Goal: Transaction & Acquisition: Purchase product/service

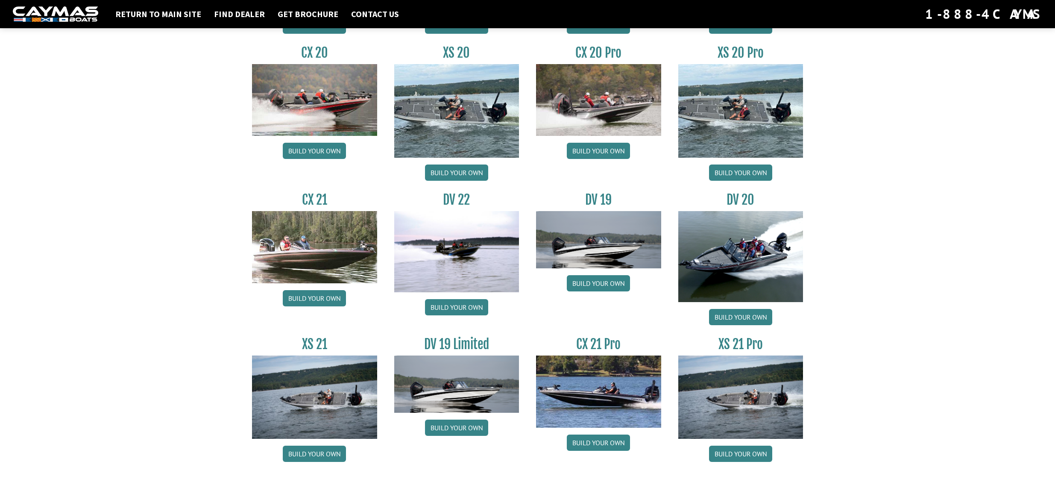
scroll to position [869, 0]
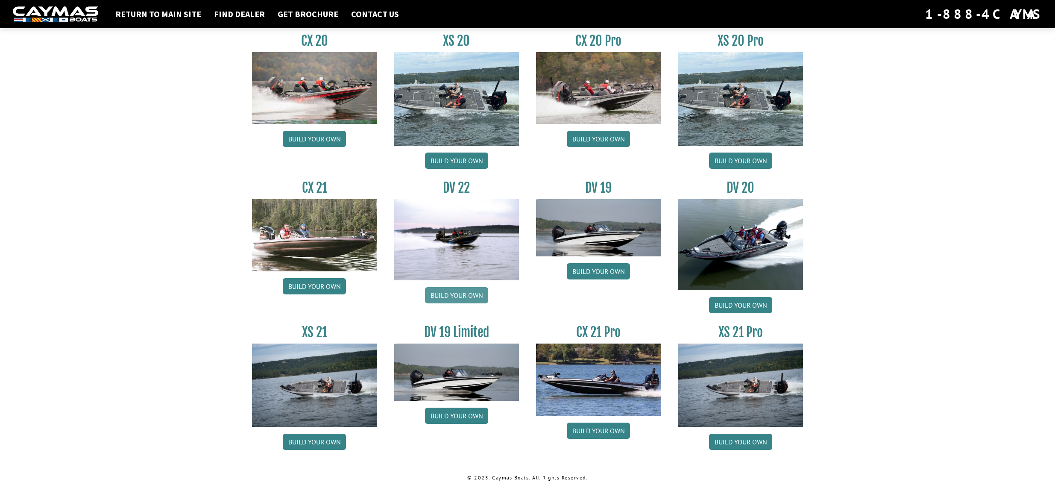
click at [469, 293] on link "Build your own" at bounding box center [456, 295] width 63 height 16
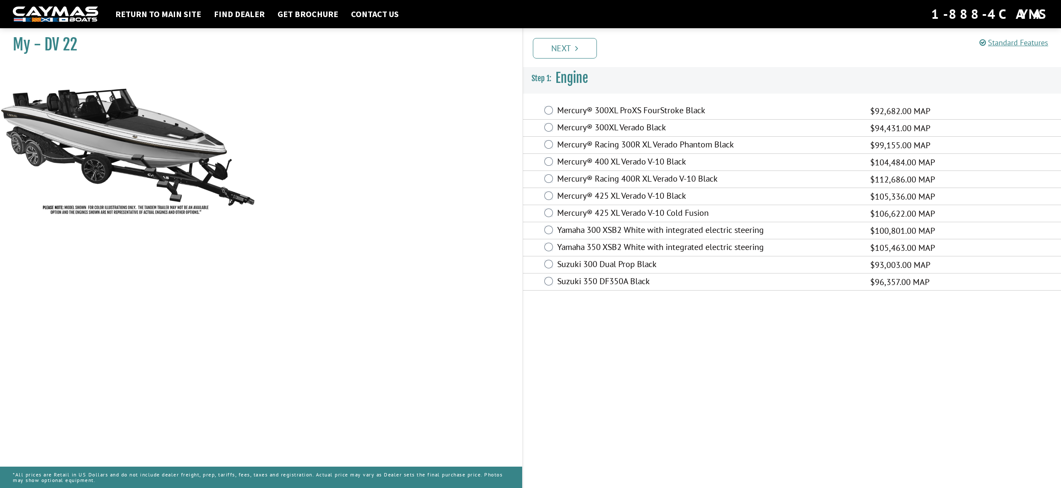
click at [615, 161] on label "Mercury® 400 XL Verado V-10 Black" at bounding box center [708, 162] width 302 height 12
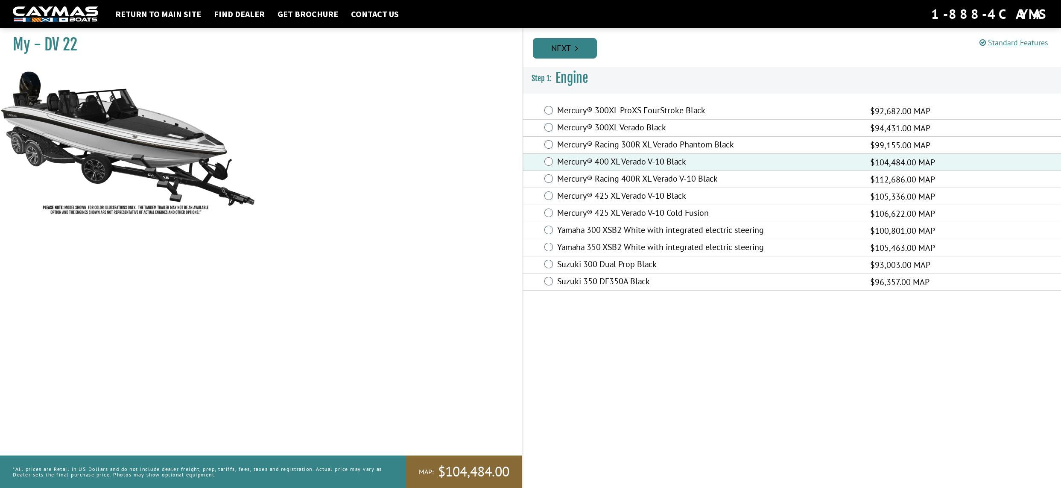
click at [553, 50] on link "Next" at bounding box center [565, 48] width 64 height 20
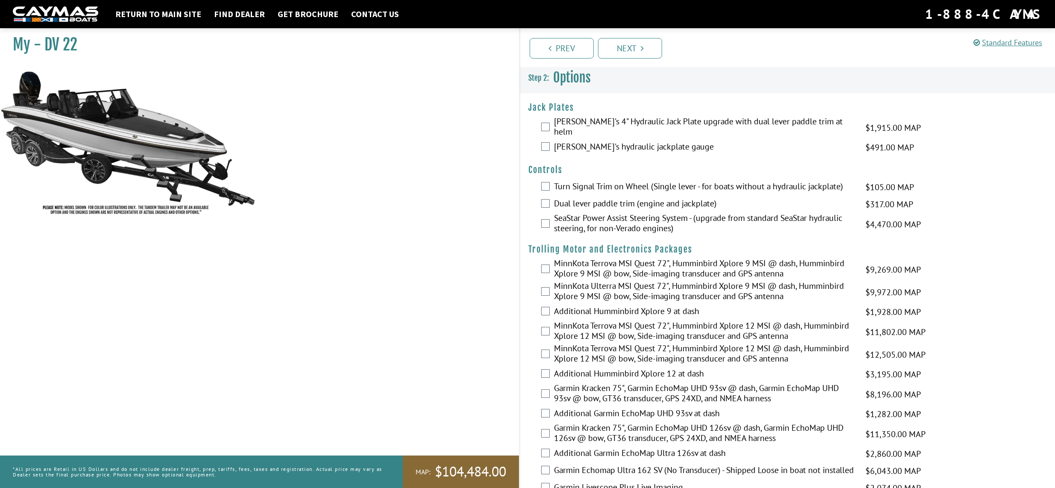
click at [597, 141] on label "Bob's hydraulic jackplate gauge" at bounding box center [704, 147] width 301 height 12
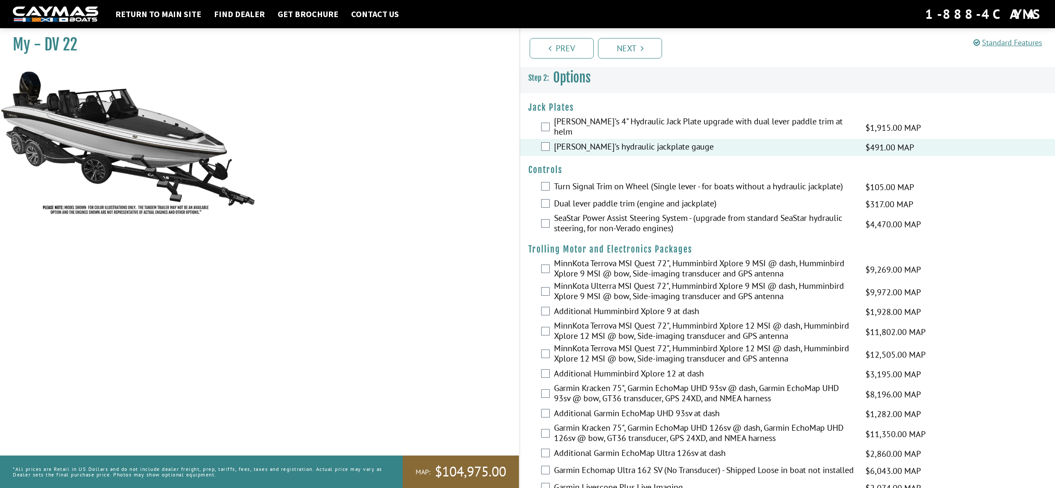
click at [603, 123] on label "Bob's 4" Hydraulic Jack Plate upgrade with dual lever paddle trim at helm" at bounding box center [704, 127] width 301 height 23
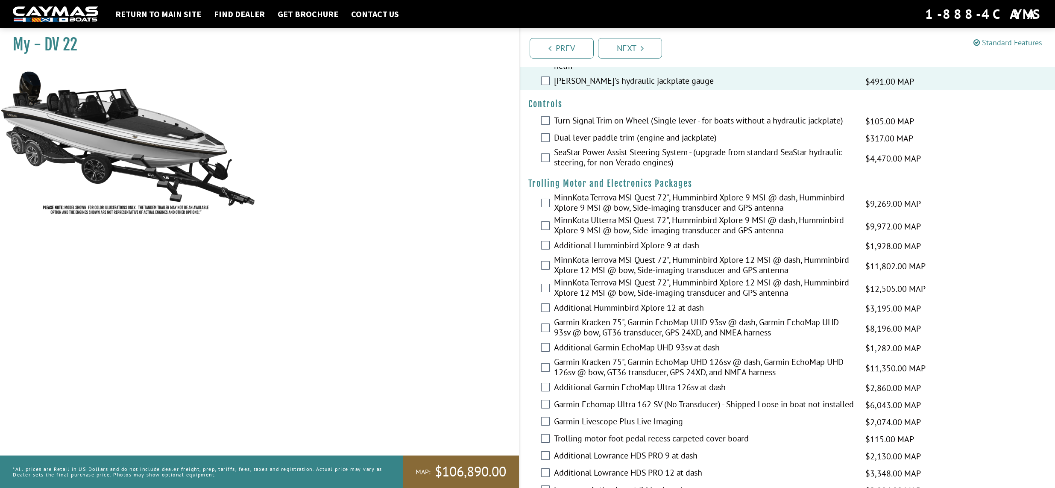
scroll to position [85, 0]
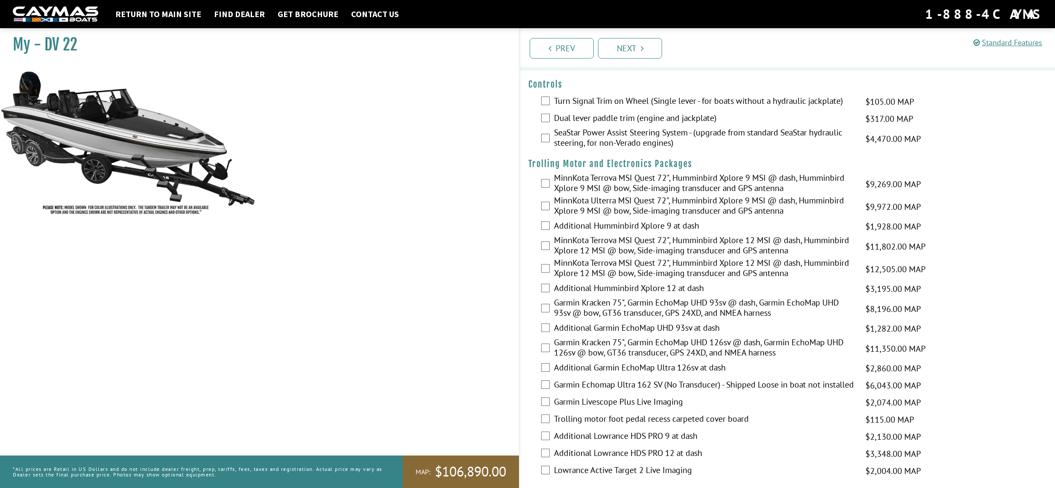
click at [628, 113] on label "Dual lever paddle trim (engine and jackplate)" at bounding box center [704, 119] width 301 height 12
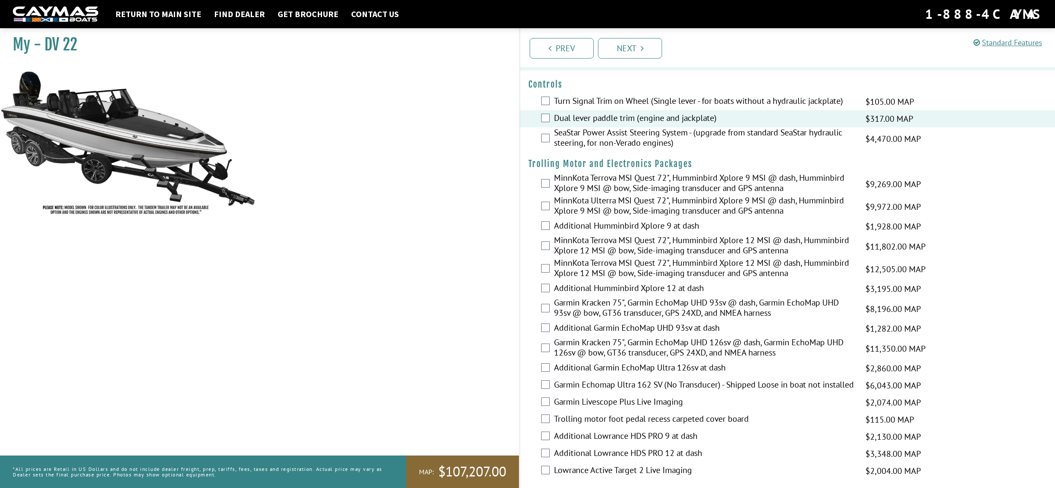
scroll to position [128, 0]
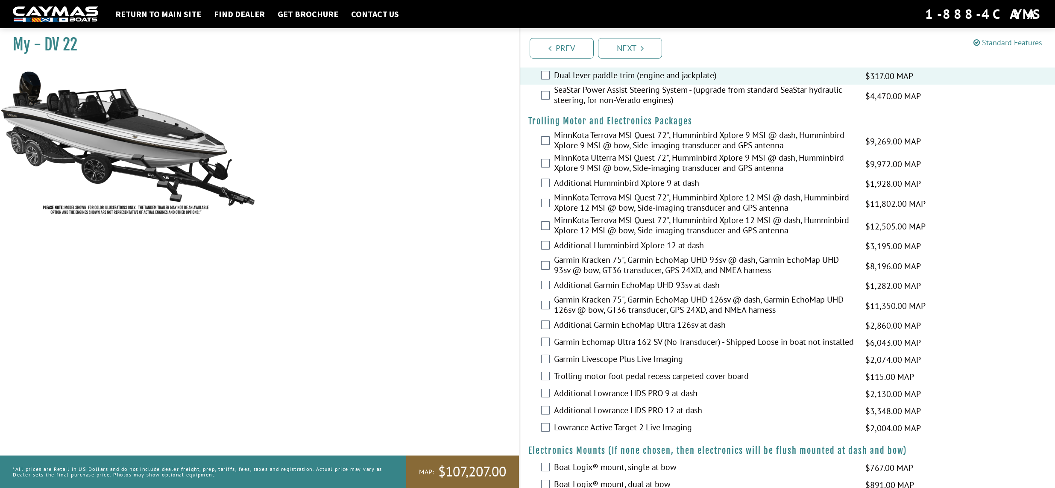
click at [592, 300] on label "Garmin Kracken 75", Garmin EchoMap UHD 126sv @ dash, Garmin EchoMap UHD 126sv @…" at bounding box center [704, 305] width 301 height 23
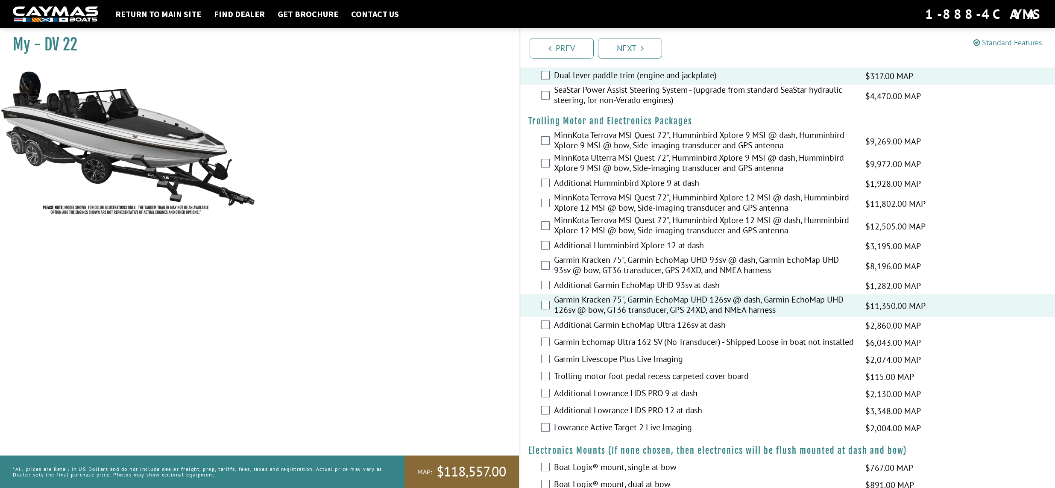
click at [603, 321] on label "Additional Garmin EchoMap Ultra 126sv at dash" at bounding box center [704, 325] width 301 height 12
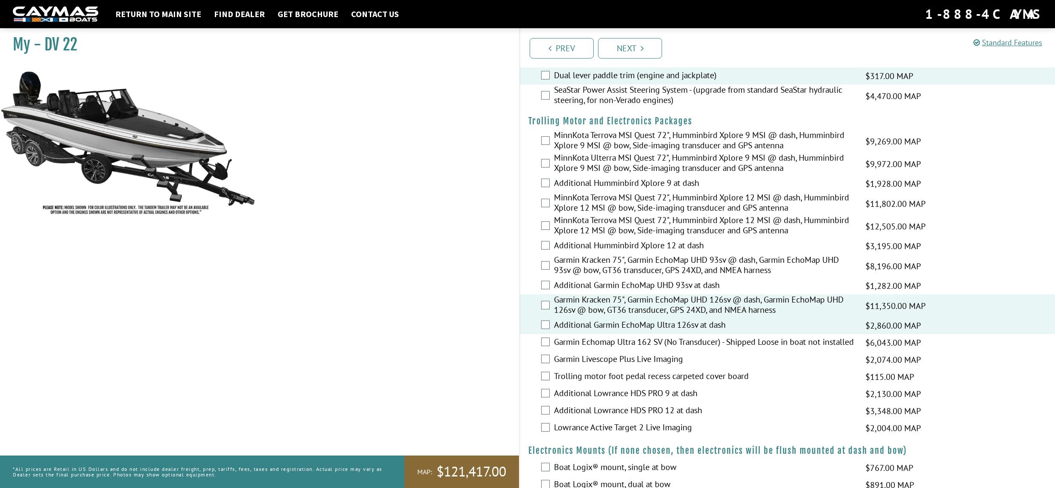
scroll to position [171, 0]
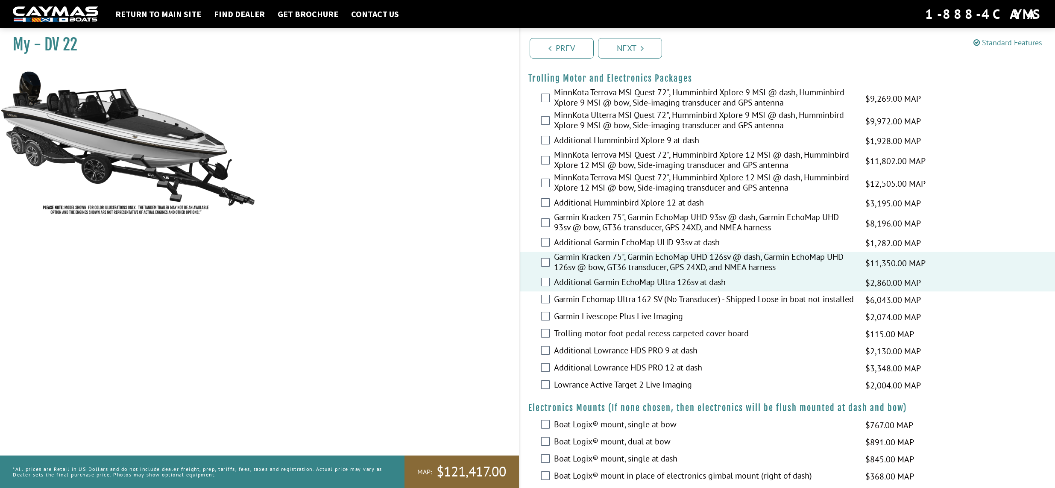
click at [604, 320] on label "Garmin Livescope Plus Live Imaging" at bounding box center [704, 317] width 301 height 12
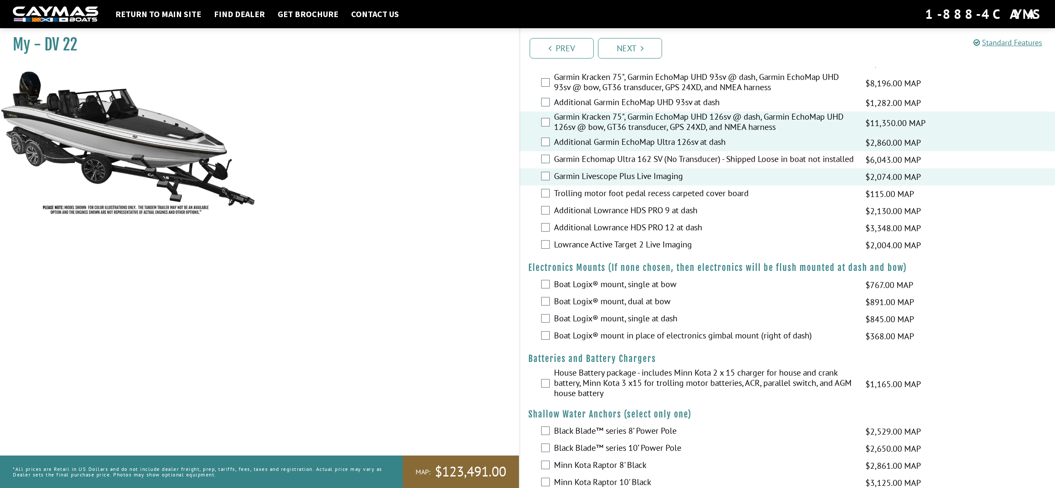
scroll to position [342, 0]
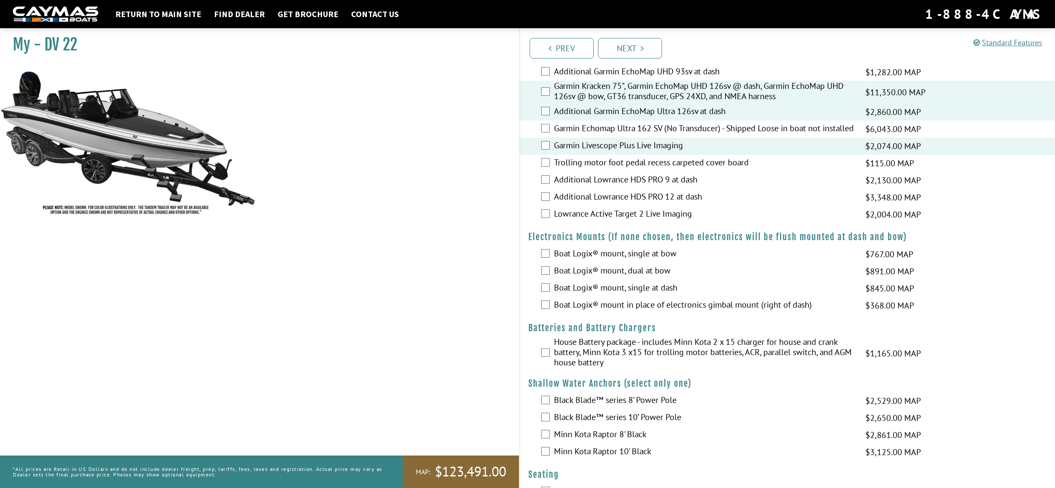
click at [629, 269] on label "Boat Logix® mount, dual at bow" at bounding box center [704, 271] width 301 height 12
click at [627, 304] on label "Boat Logix® mount in place of electronics gimbal mount (right of dash)" at bounding box center [704, 305] width 301 height 12
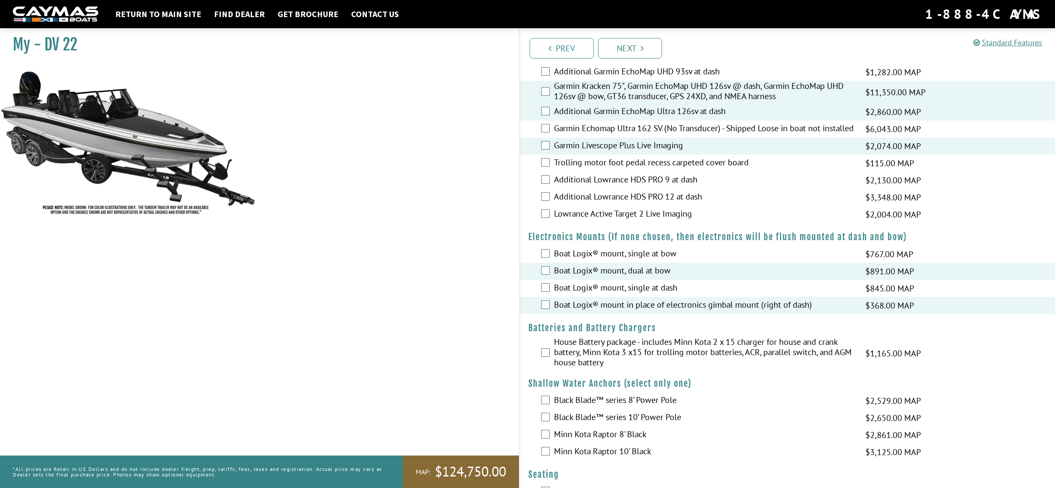
click at [630, 306] on label "Boat Logix® mount in place of electronics gimbal mount (right of dash)" at bounding box center [704, 305] width 301 height 12
click at [621, 251] on label "Boat Logix® mount, single at bow" at bounding box center [704, 254] width 301 height 12
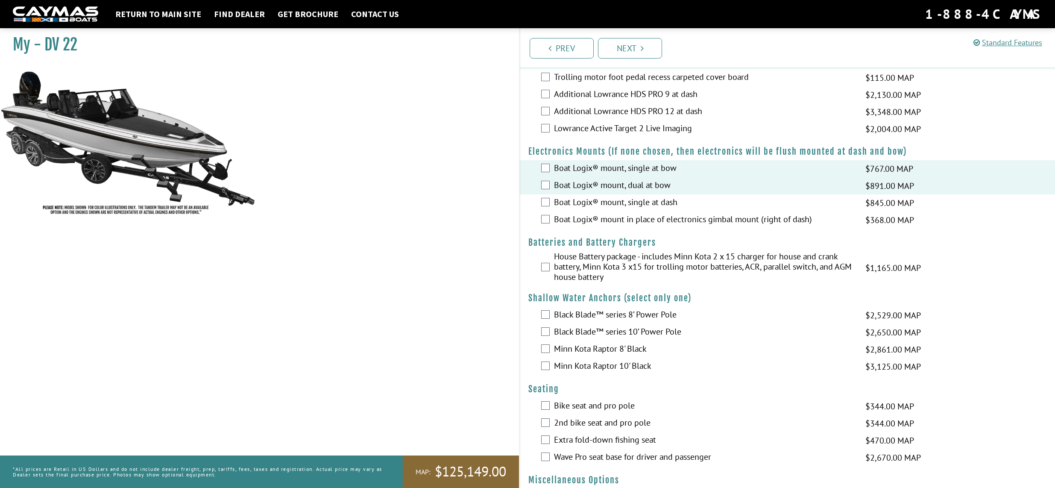
scroll to position [513, 0]
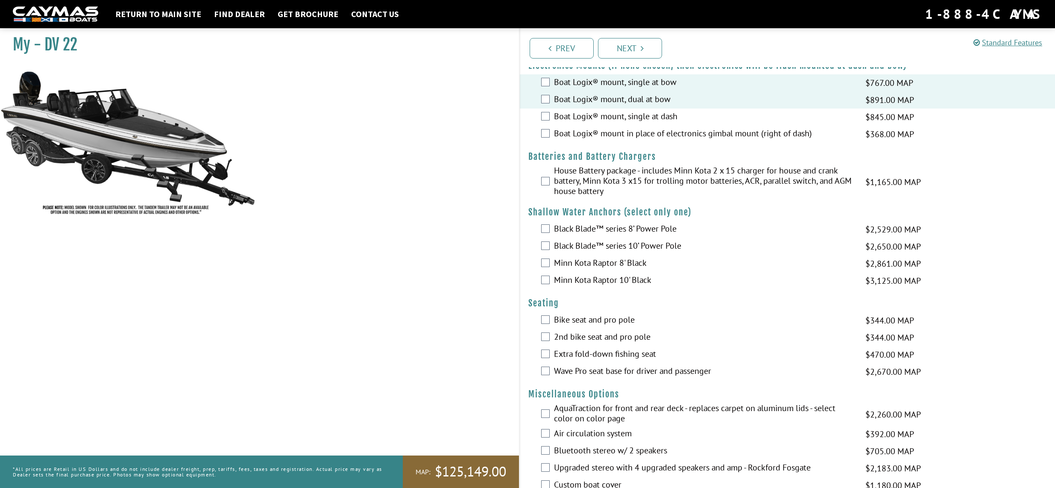
click at [579, 177] on label "House Battery package - includes Minn Kota 2 x 15 charger for house and crank b…" at bounding box center [704, 181] width 301 height 33
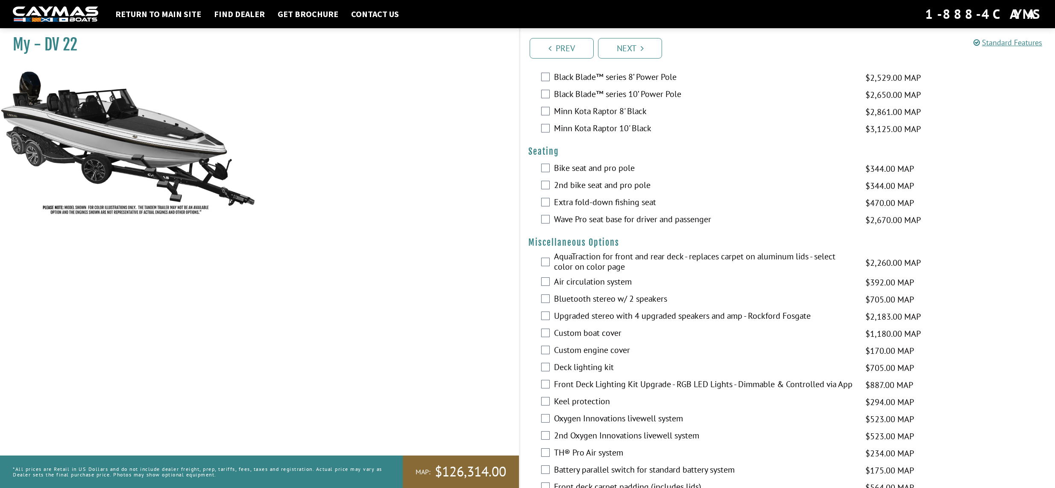
scroll to position [684, 0]
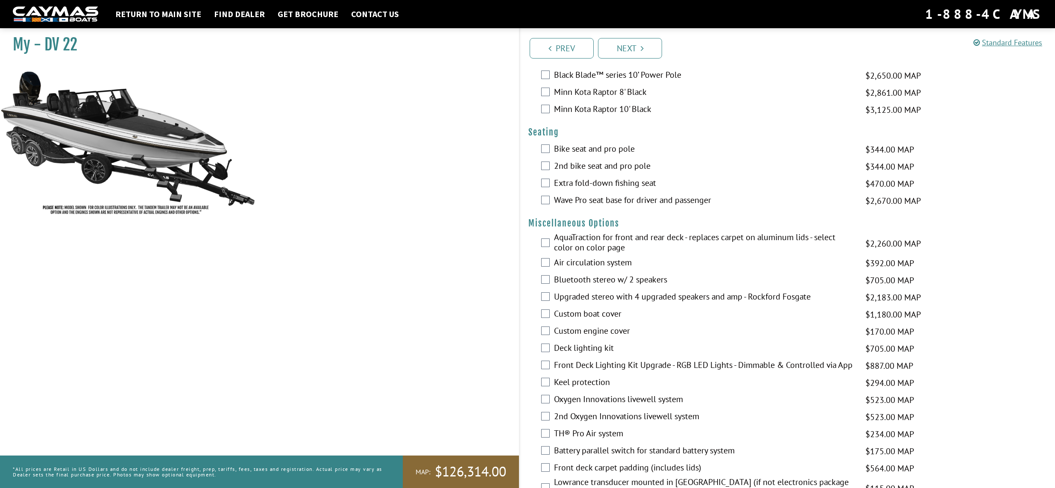
click at [605, 200] on label "Wave Pro seat base for driver and passenger" at bounding box center [704, 201] width 301 height 12
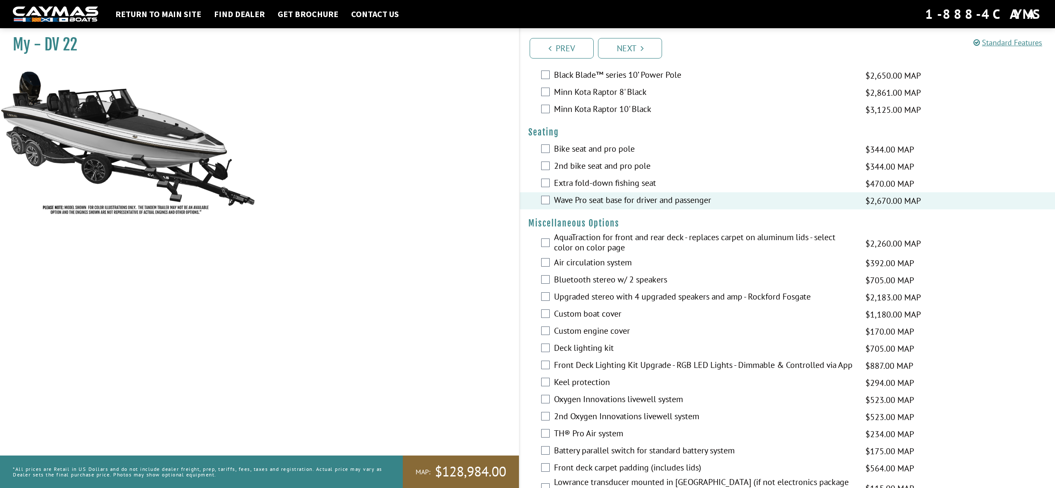
click at [555, 184] on label "Extra fold-down fishing seat" at bounding box center [704, 184] width 301 height 12
click at [561, 149] on label "Bike seat and pro pole" at bounding box center [704, 149] width 301 height 12
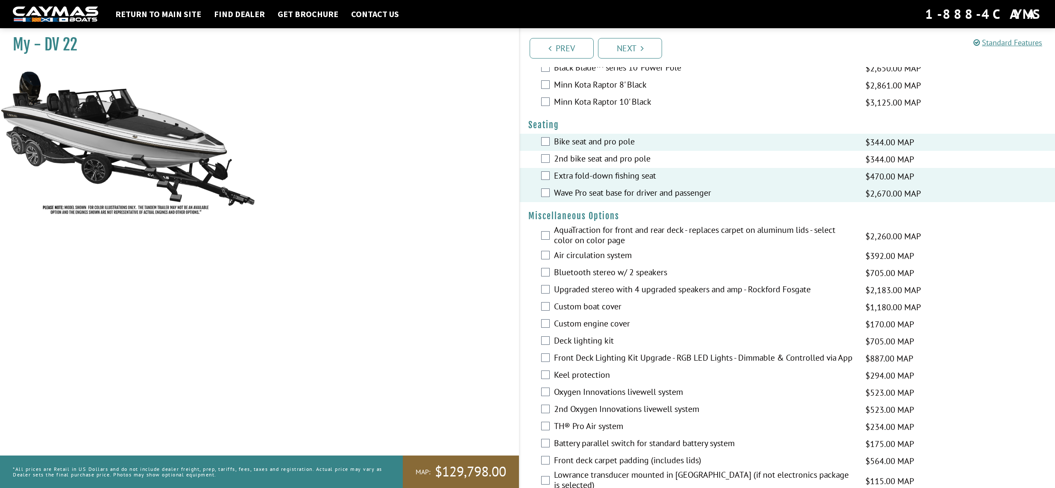
scroll to position [769, 0]
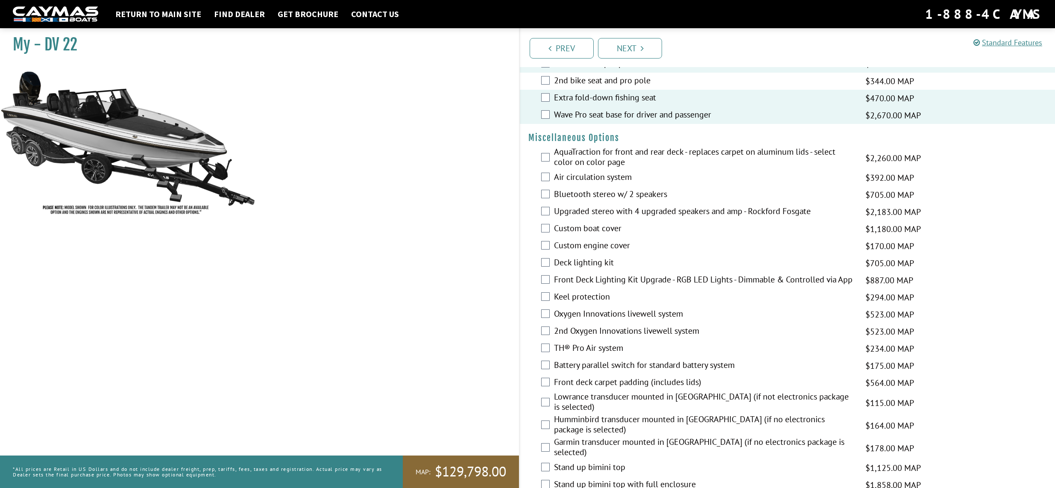
click at [578, 157] on label "AquaTraction for front and rear deck - replaces carpet on aluminum lids - selec…" at bounding box center [704, 157] width 301 height 23
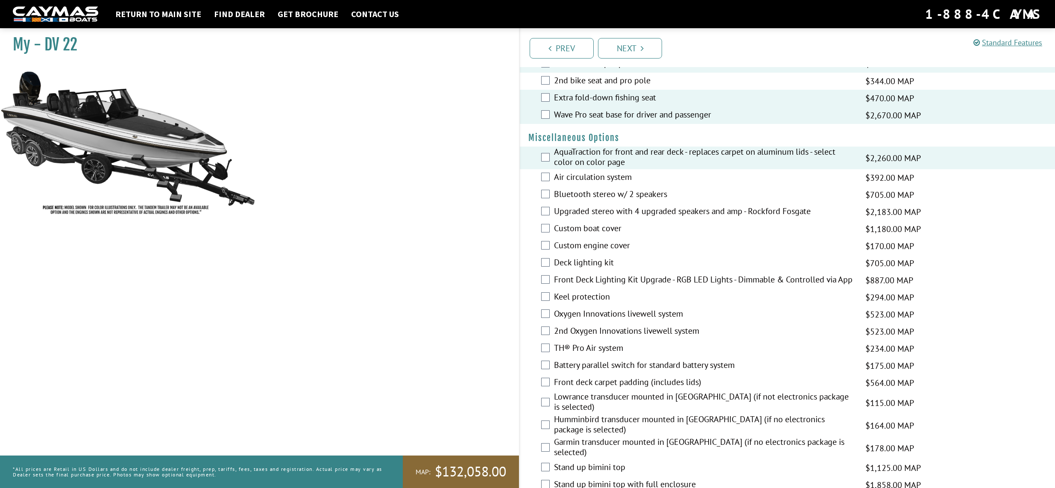
click at [591, 174] on label "Air circulation system" at bounding box center [704, 178] width 301 height 12
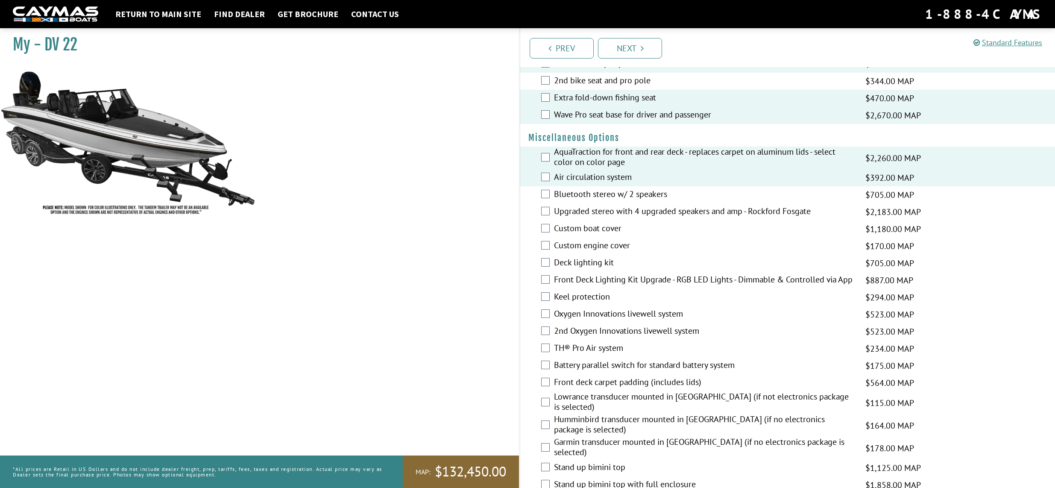
click at [594, 196] on label "Bluetooth stereo w/ 2 speakers" at bounding box center [704, 195] width 301 height 12
click at [592, 208] on label "Upgraded stereo with 4 upgraded speakers and amp - Rockford Fosgate" at bounding box center [704, 212] width 301 height 12
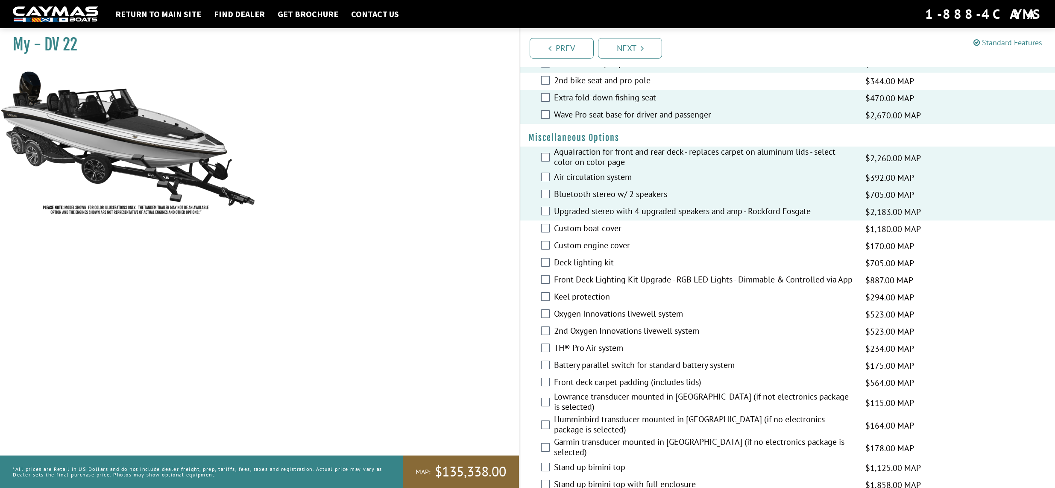
click at [589, 194] on label "Bluetooth stereo w/ 2 speakers" at bounding box center [704, 195] width 301 height 12
click at [644, 212] on label "Upgraded stereo with 4 upgraded speakers and amp - Rockford Fosgate" at bounding box center [704, 212] width 301 height 12
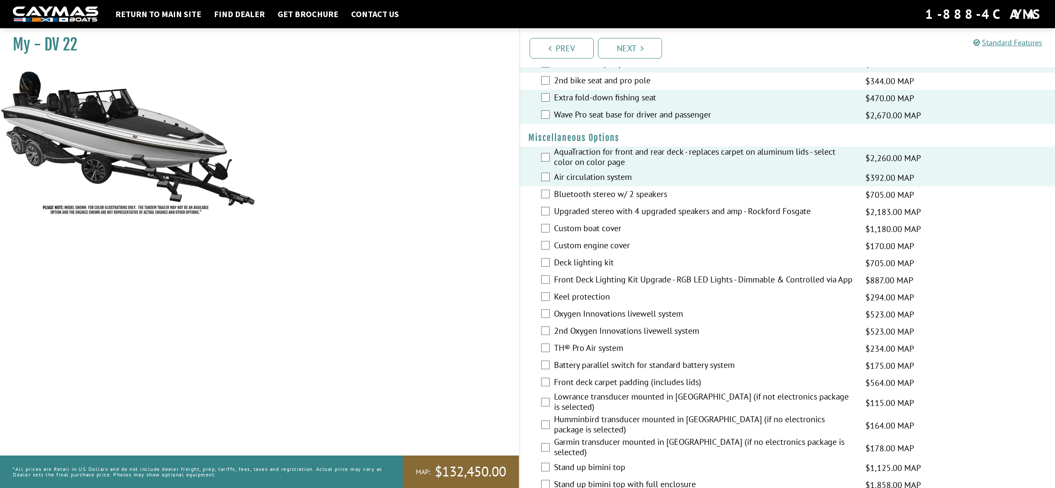
click at [633, 192] on label "Bluetooth stereo w/ 2 speakers" at bounding box center [704, 195] width 301 height 12
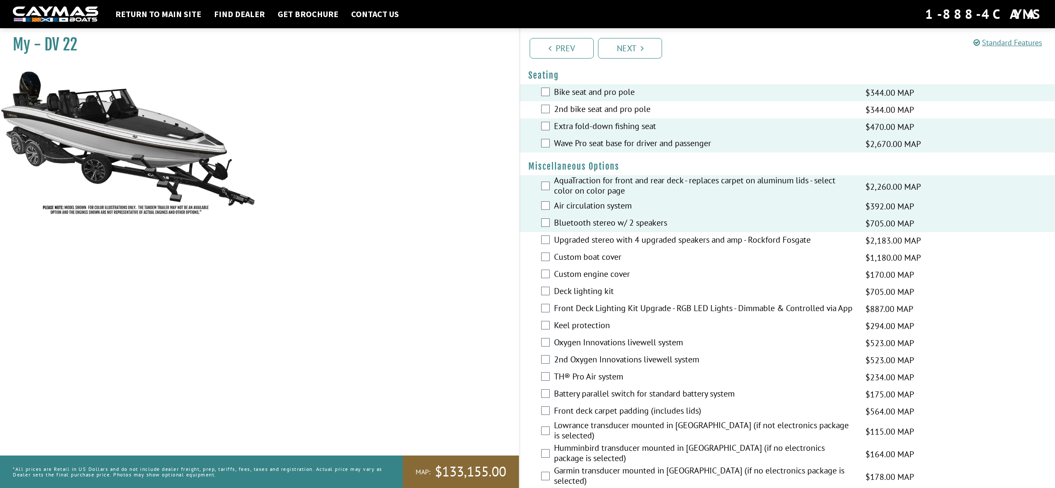
scroll to position [846, 0]
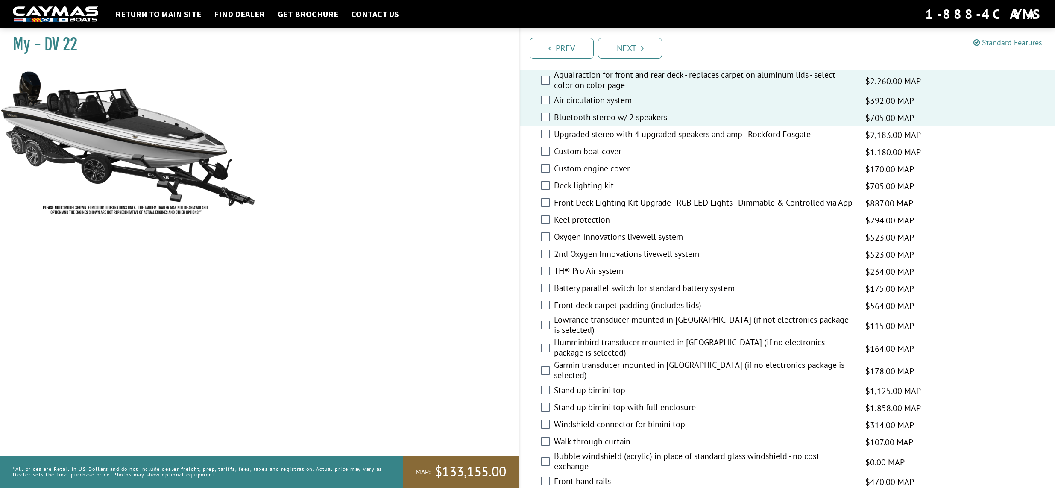
click at [607, 151] on label "Custom boat cover" at bounding box center [704, 152] width 301 height 12
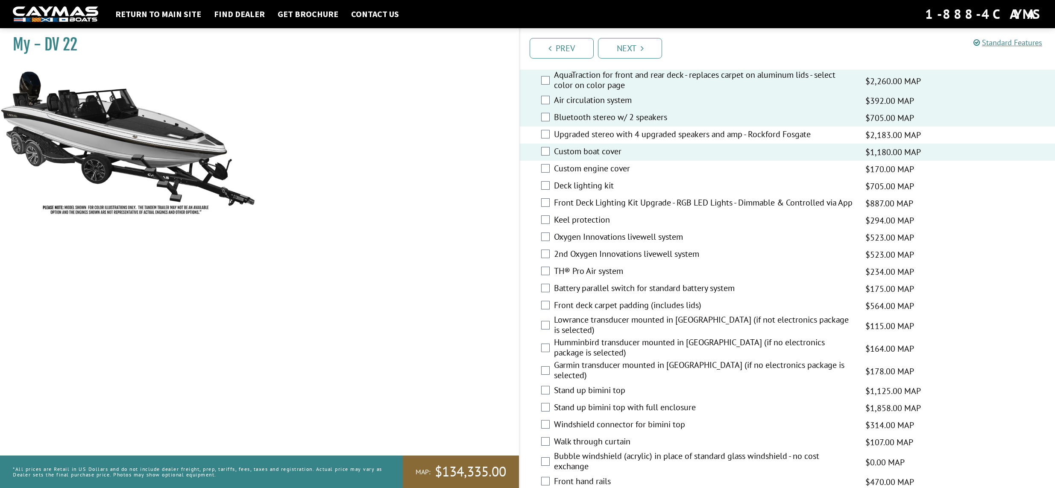
click at [579, 186] on label "Deck lighting kit" at bounding box center [704, 186] width 301 height 12
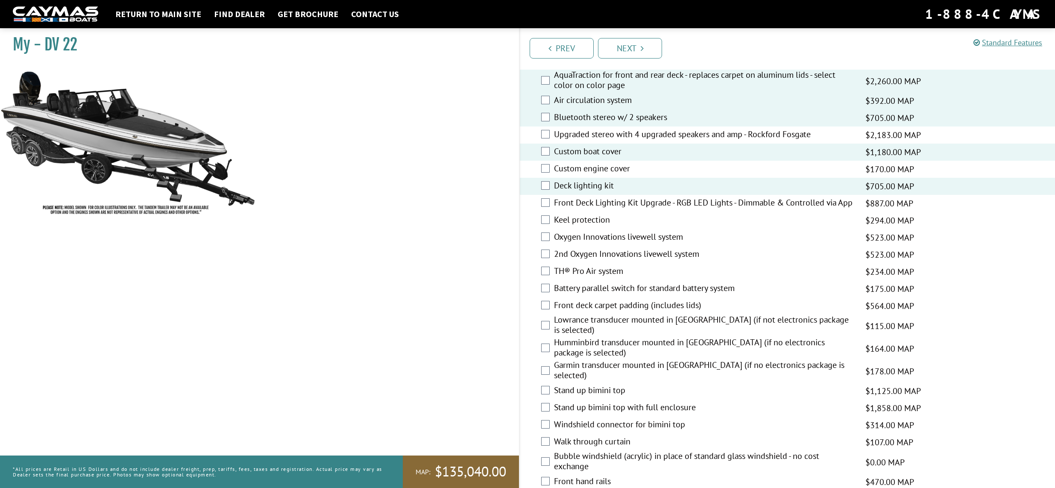
scroll to position [889, 0]
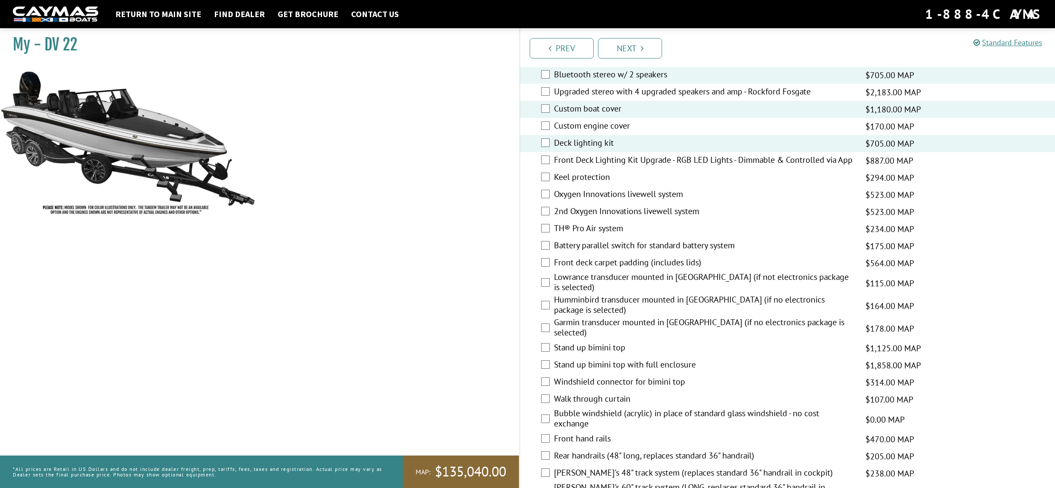
click at [615, 157] on label "Front Deck Lighting Kit Upgrade - RGB LED Lights - Dimmable & Controlled via App" at bounding box center [704, 161] width 301 height 12
click at [593, 140] on label "Deck lighting kit" at bounding box center [704, 143] width 301 height 12
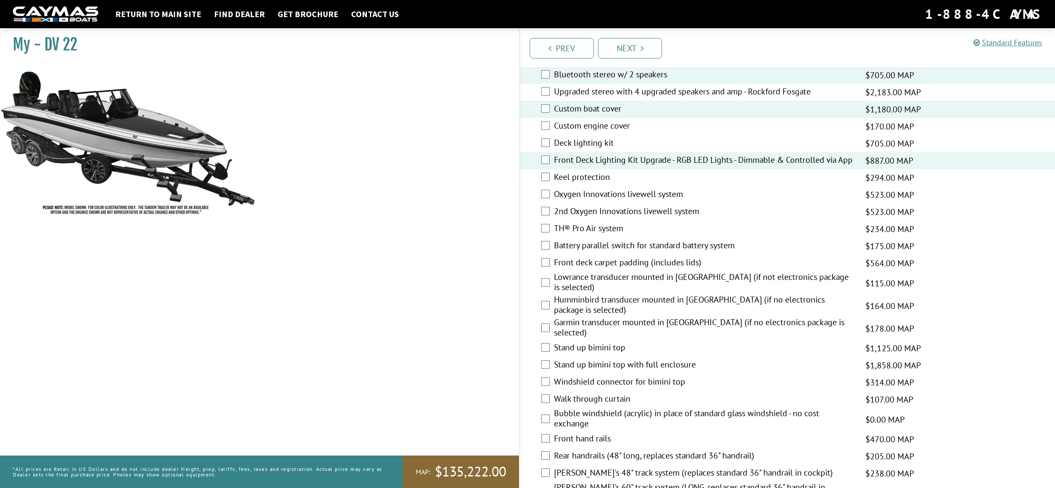
scroll to position [931, 0]
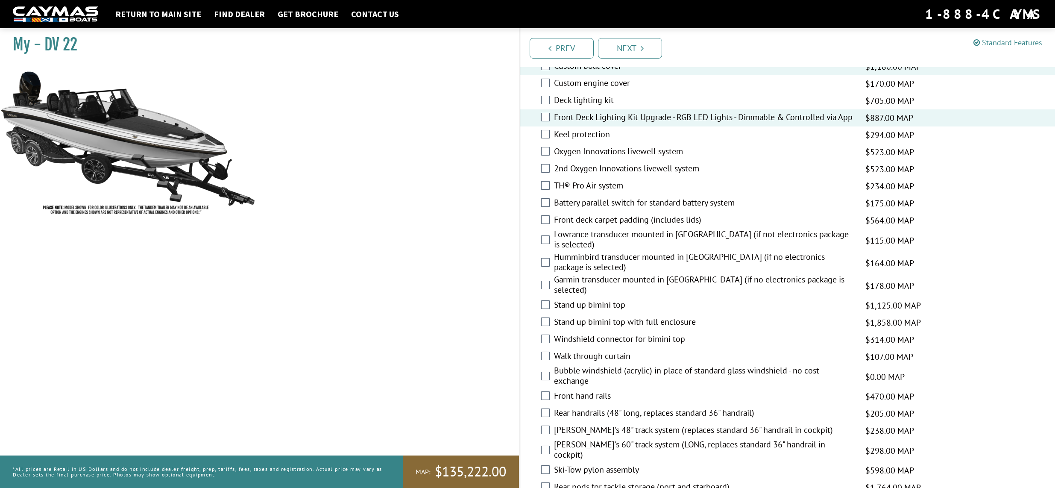
click at [577, 138] on label "Keel protection" at bounding box center [704, 135] width 301 height 12
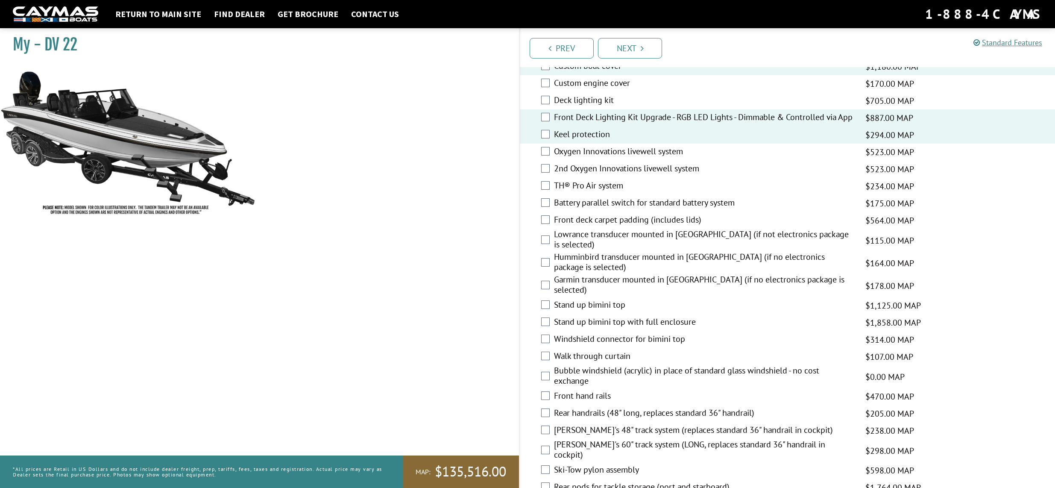
click at [570, 158] on label "Oxygen Innovations livewell system" at bounding box center [704, 152] width 301 height 12
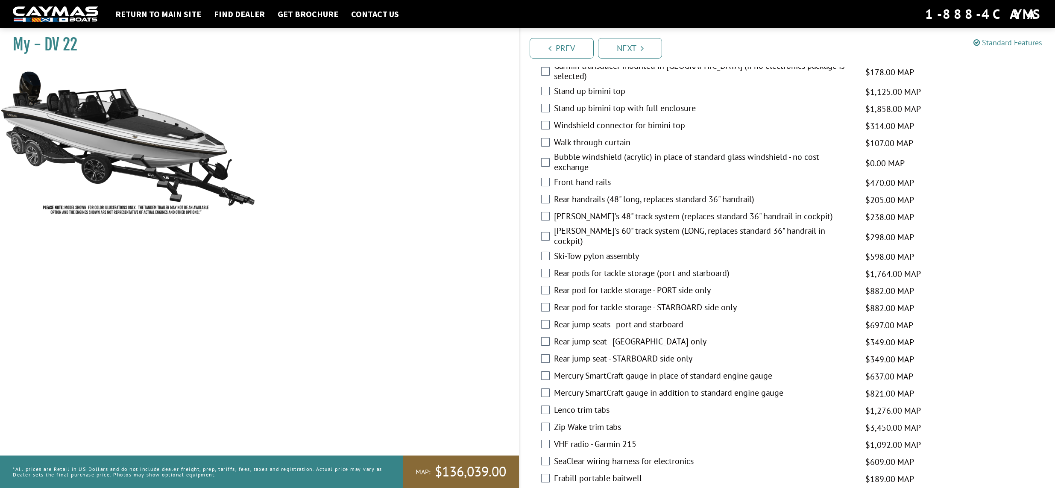
scroll to position [1188, 0]
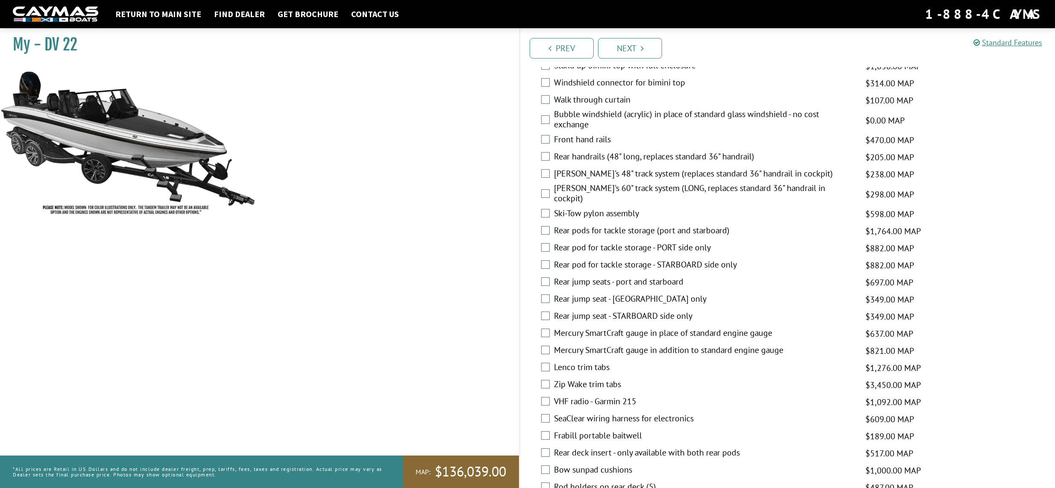
click at [567, 183] on label "Bert's 60" track system (LONG, replaces standard 36" handrail in cockpit)" at bounding box center [704, 194] width 301 height 23
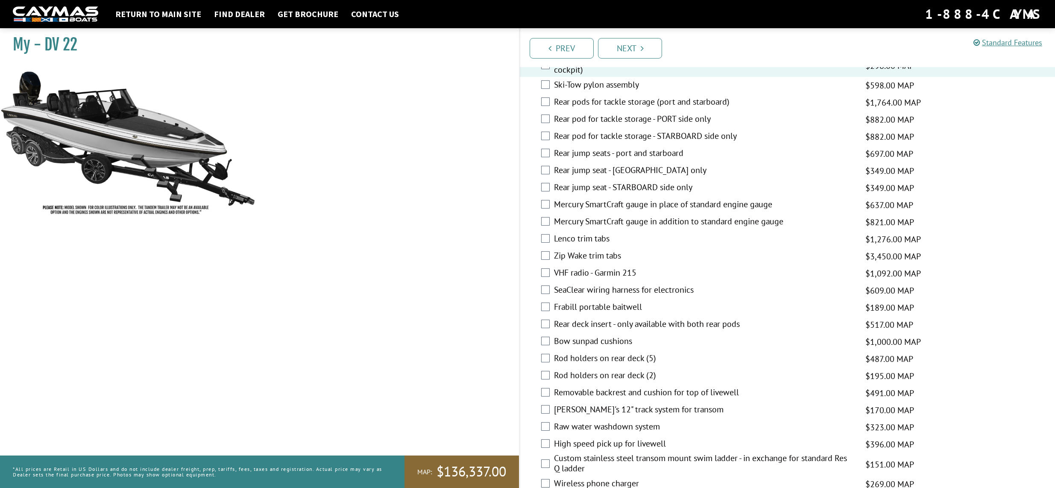
scroll to position [1359, 0]
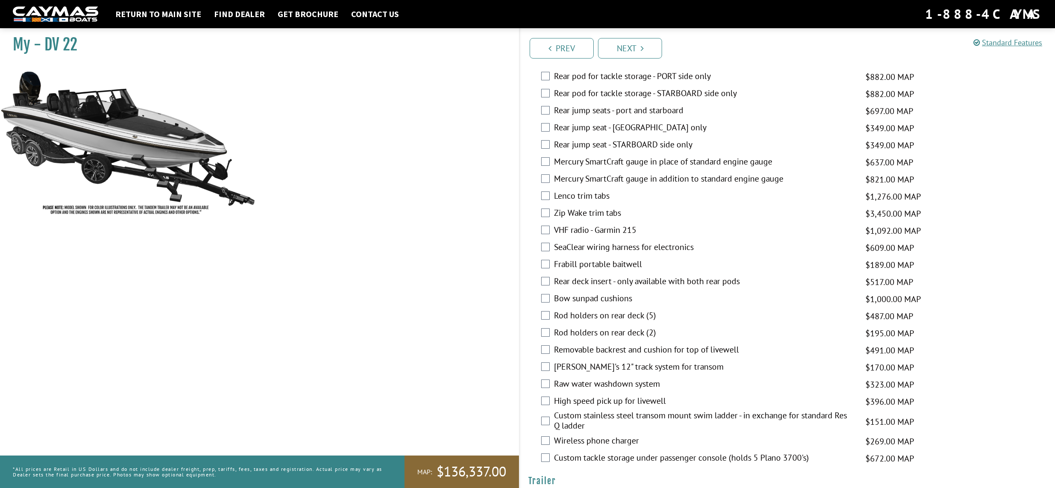
click at [682, 156] on label "Mercury SmartCraft gauge in place of standard engine gauge" at bounding box center [704, 162] width 301 height 12
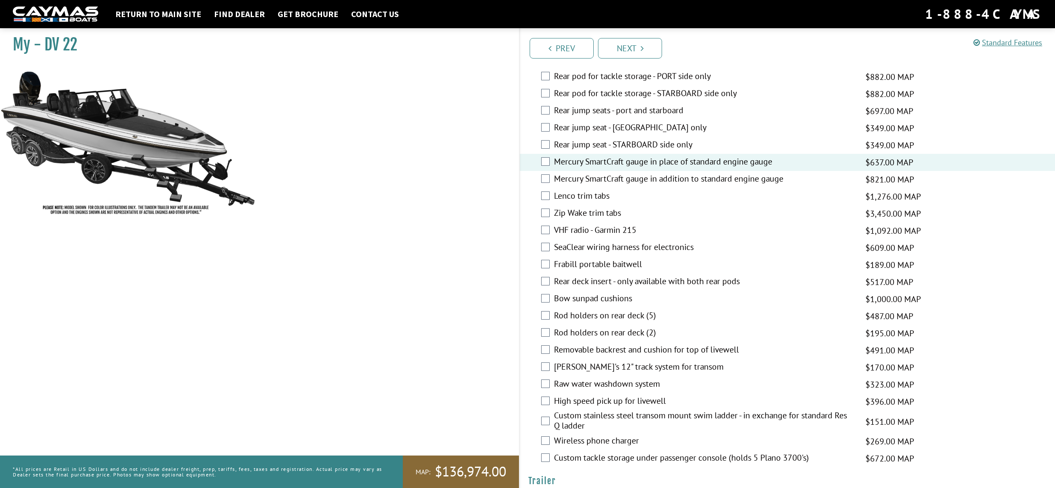
click at [578, 208] on label "Zip Wake trim tabs" at bounding box center [704, 214] width 301 height 12
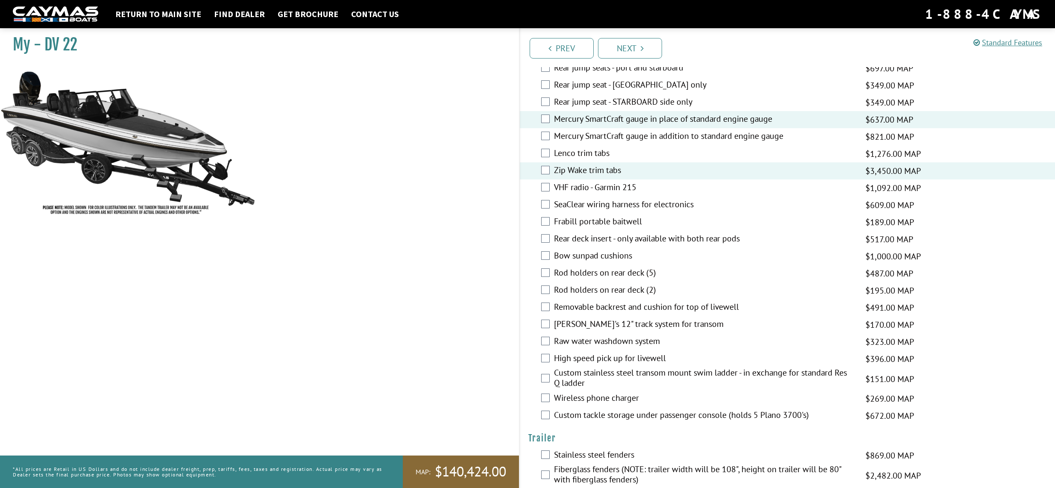
scroll to position [1444, 0]
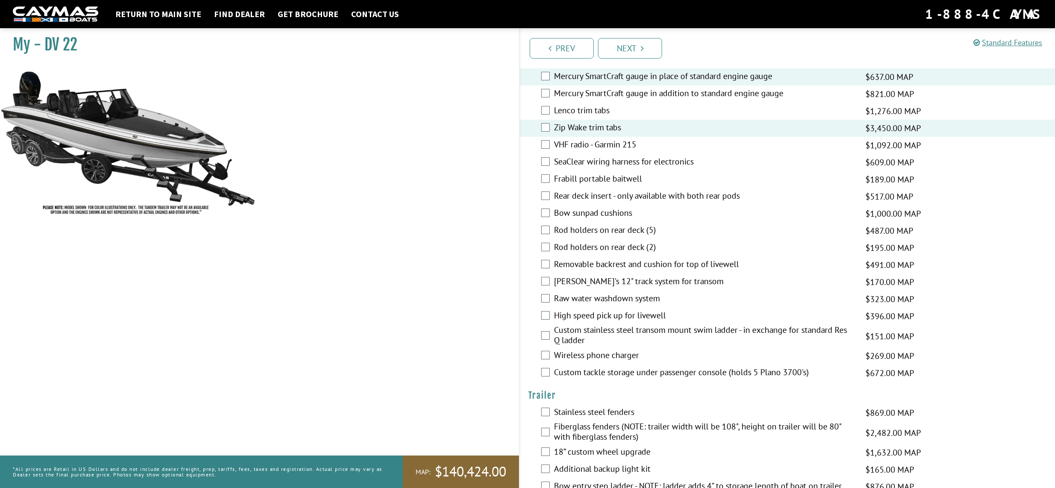
click at [597, 225] on label "Rod holders on rear deck (5)" at bounding box center [704, 231] width 301 height 12
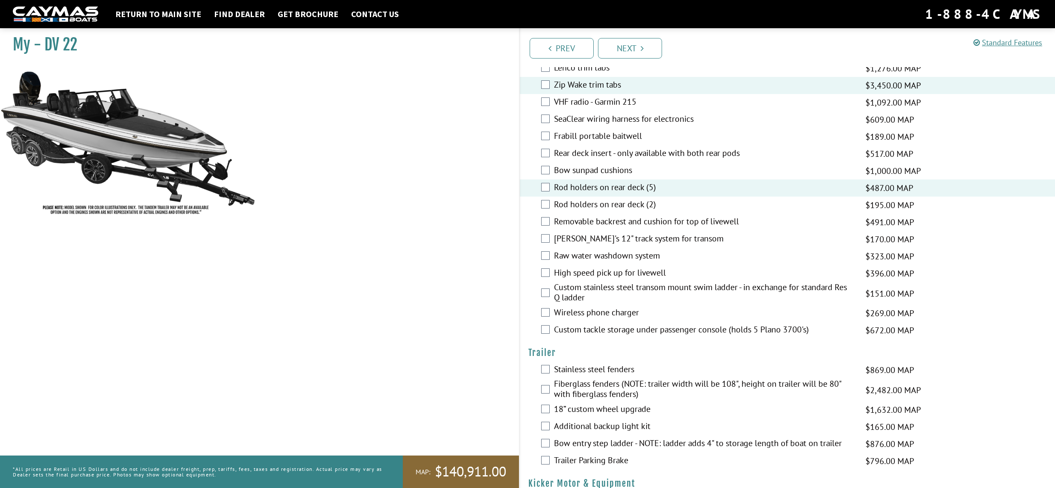
scroll to position [1530, 0]
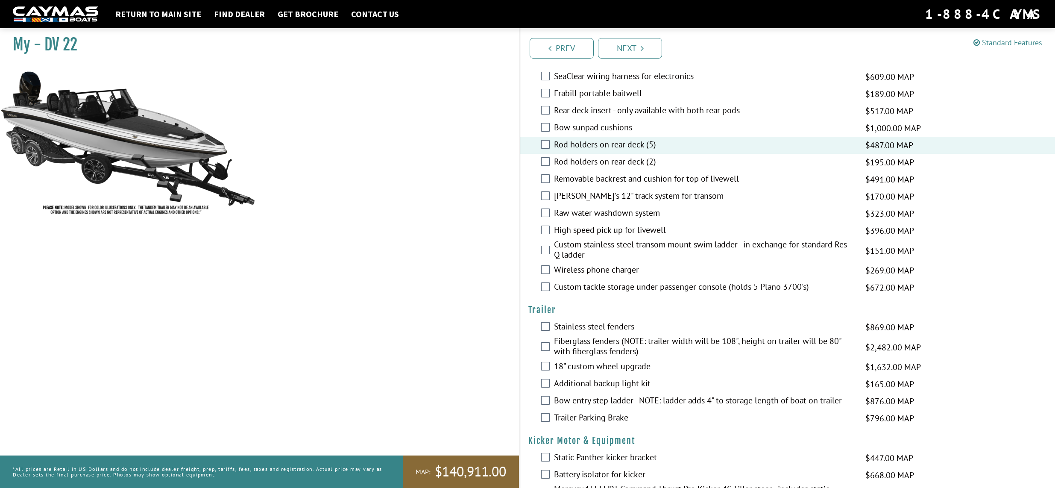
click at [581, 225] on label "High speed pick up for livewell" at bounding box center [704, 231] width 301 height 12
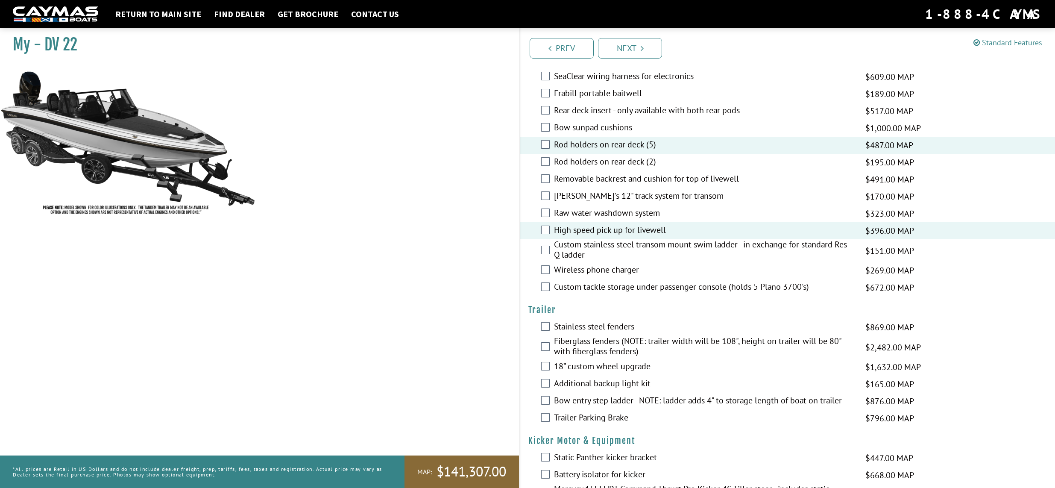
scroll to position [1572, 0]
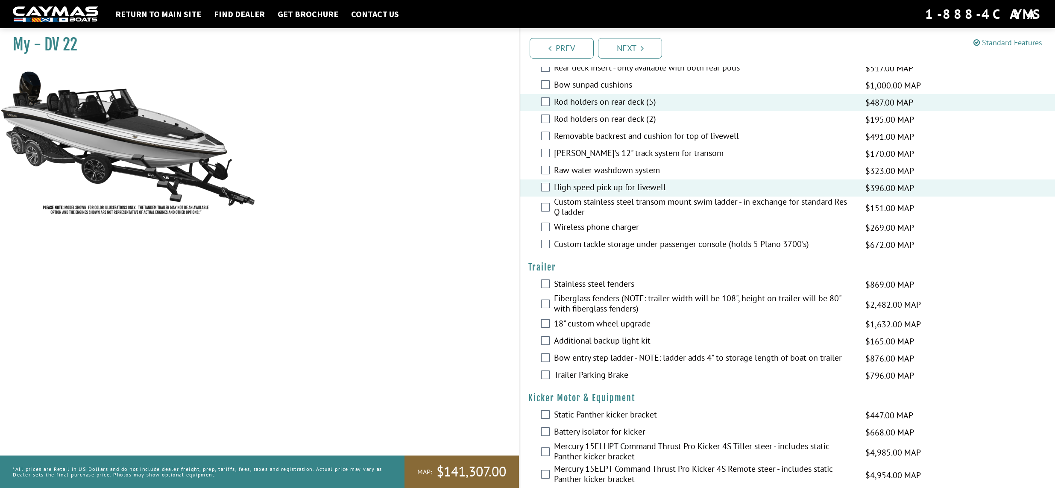
click at [643, 239] on label "Custom tackle storage under passenger console (holds 5 Plano 3700's)" at bounding box center [704, 245] width 301 height 12
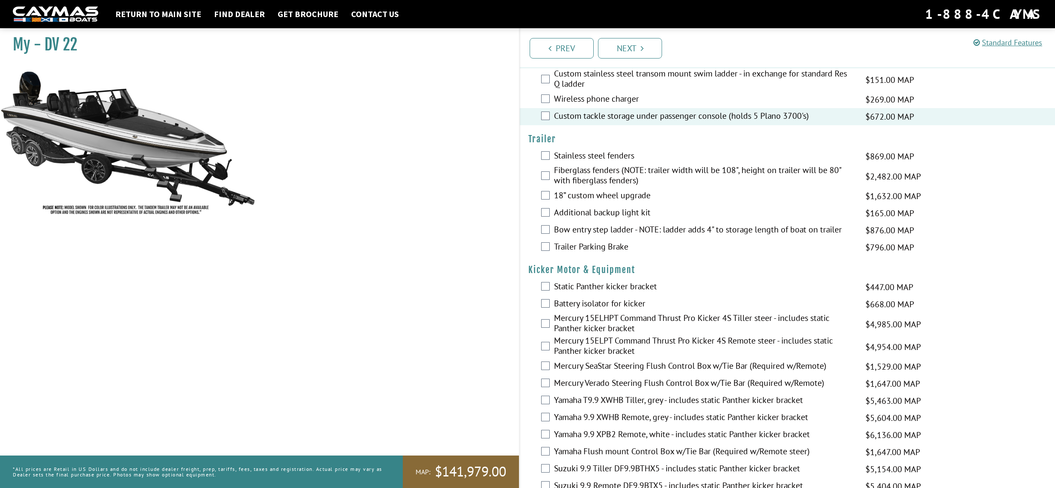
scroll to position [1701, 0]
click at [638, 164] on label "Fiberglass fenders (NOTE: trailer width will be 108", height on trailer will be…" at bounding box center [704, 175] width 301 height 23
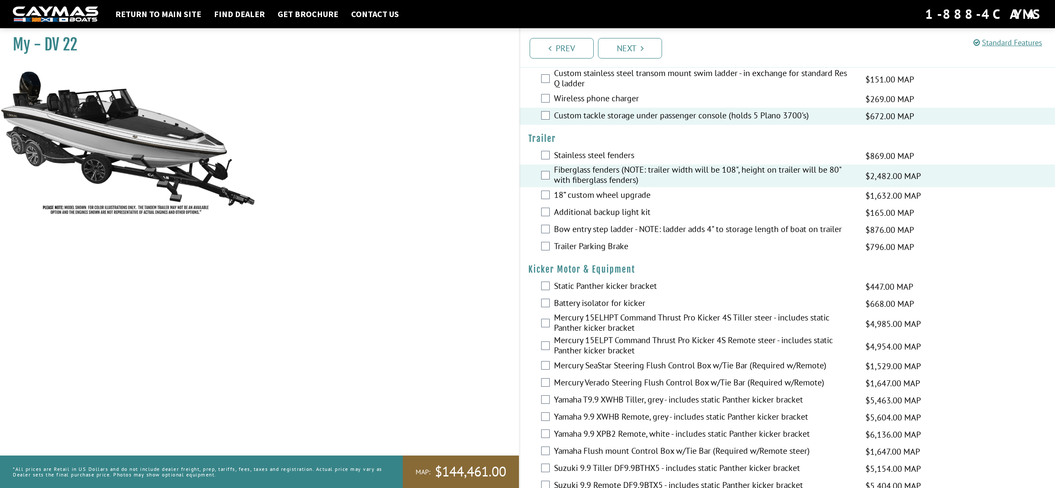
click at [623, 224] on label "Bow entry step ladder - NOTE: ladder adds 4" to storage length of boat on trail…" at bounding box center [704, 230] width 301 height 12
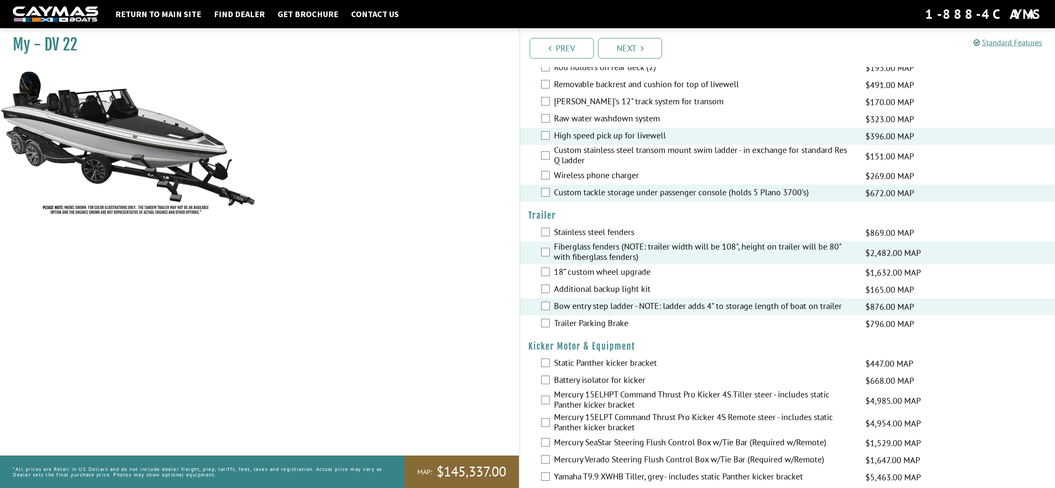
scroll to position [1786, 0]
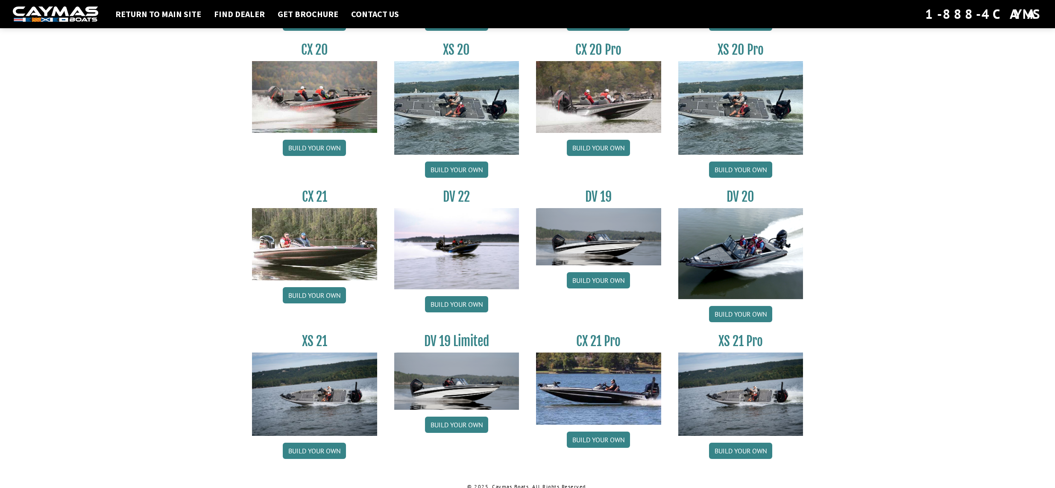
scroll to position [869, 0]
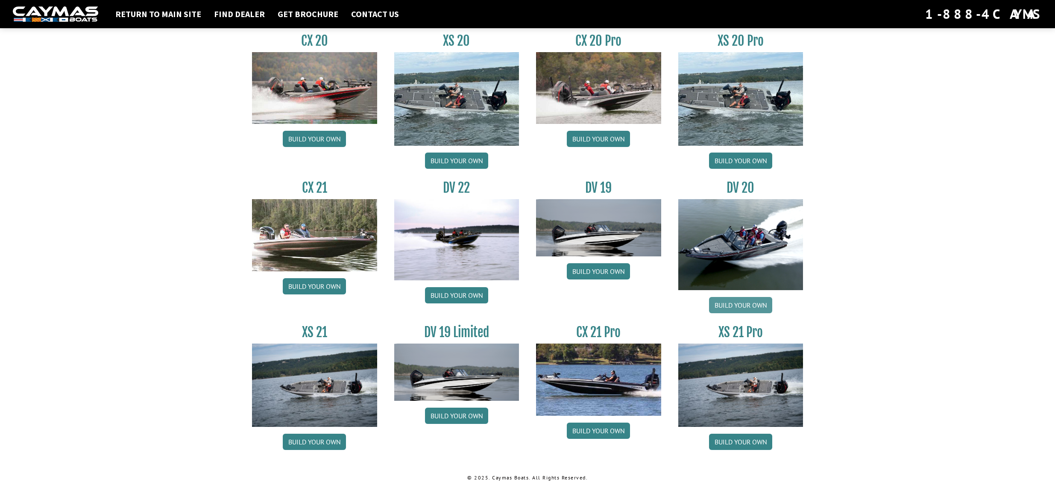
click at [727, 302] on link "Build your own" at bounding box center [740, 305] width 63 height 16
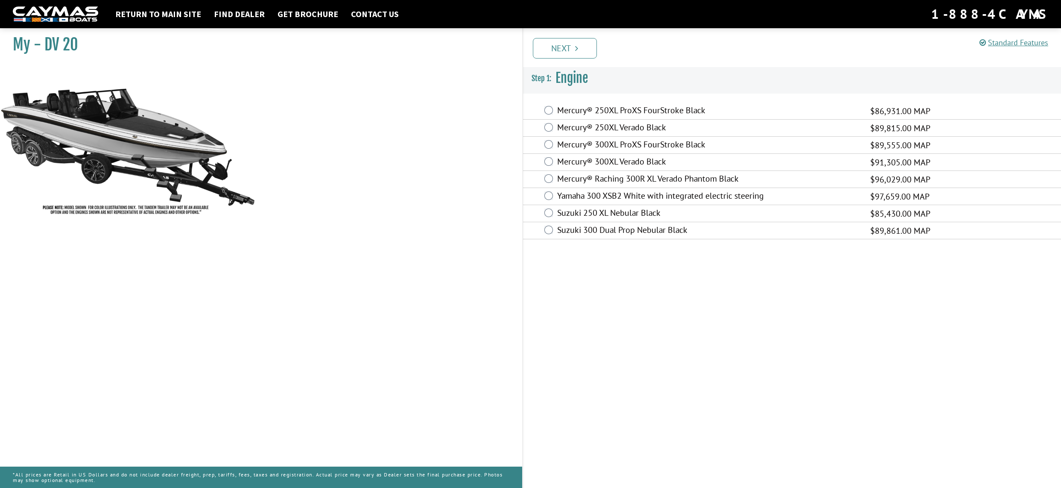
click at [628, 178] on label "Mercury® Raching 300R XL Verado Phantom Black" at bounding box center [708, 179] width 302 height 12
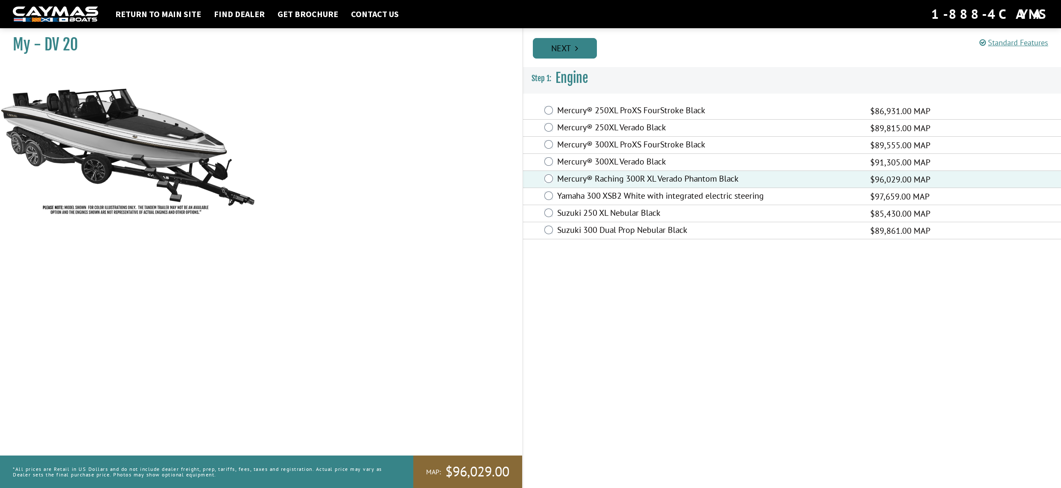
click at [561, 51] on link "Next" at bounding box center [565, 48] width 64 height 20
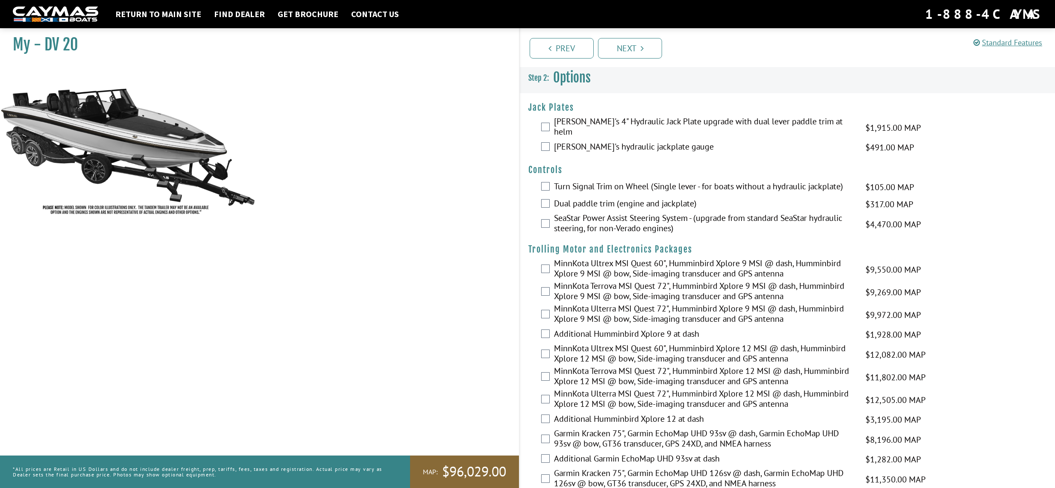
click at [613, 141] on label "Bob's hydraulic jackplate gauge" at bounding box center [704, 147] width 301 height 12
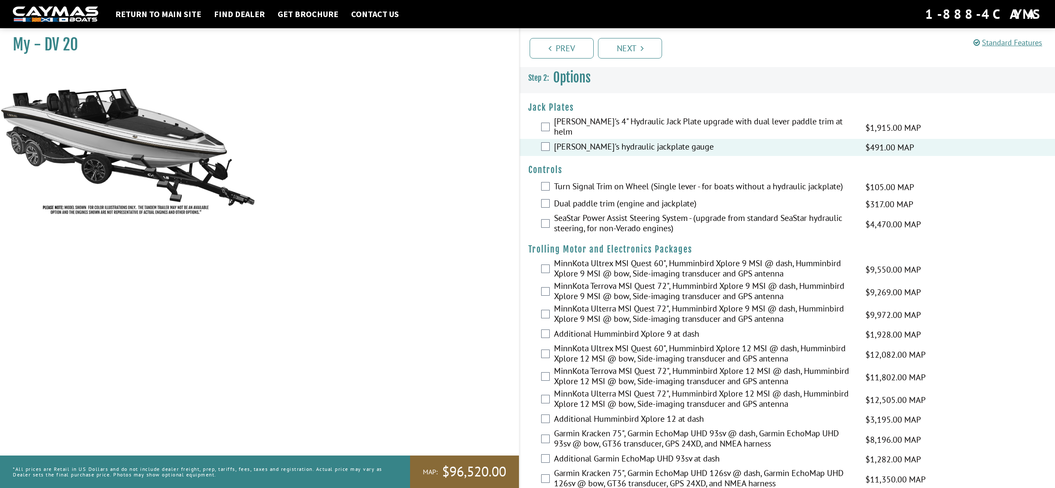
click at [617, 122] on label "Bob's 4" Hydraulic Jack Plate upgrade with dual lever paddle trim at helm" at bounding box center [704, 127] width 301 height 23
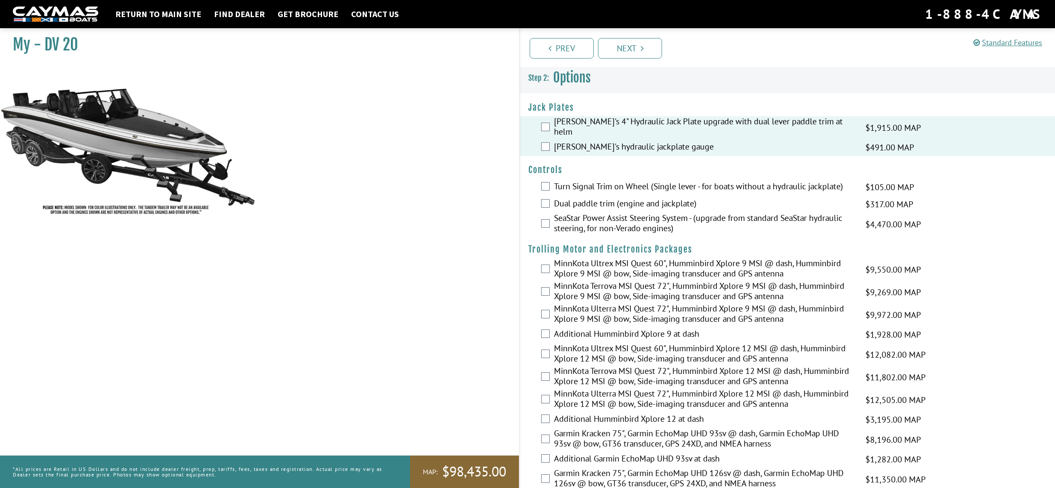
scroll to position [85, 0]
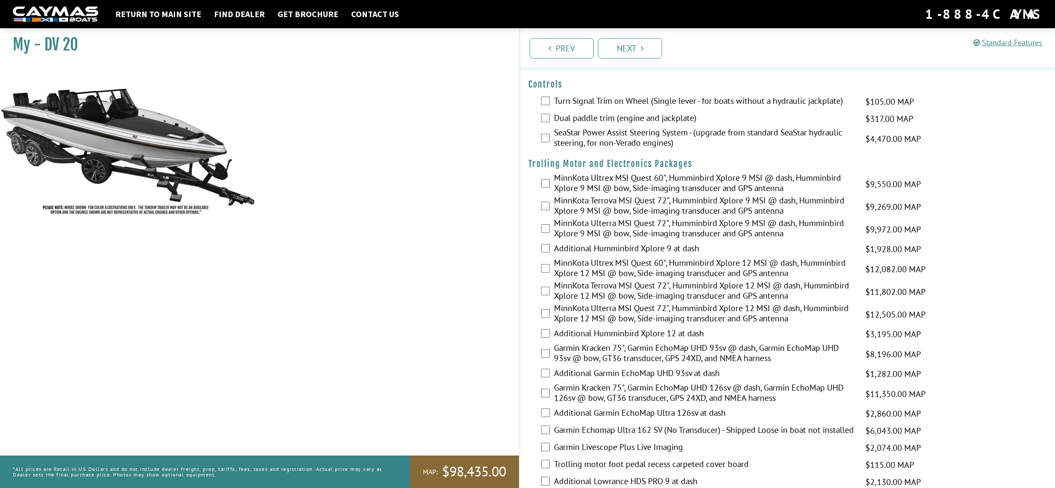
click at [620, 115] on label "Dual paddle trim (engine and jackplate)" at bounding box center [704, 119] width 301 height 12
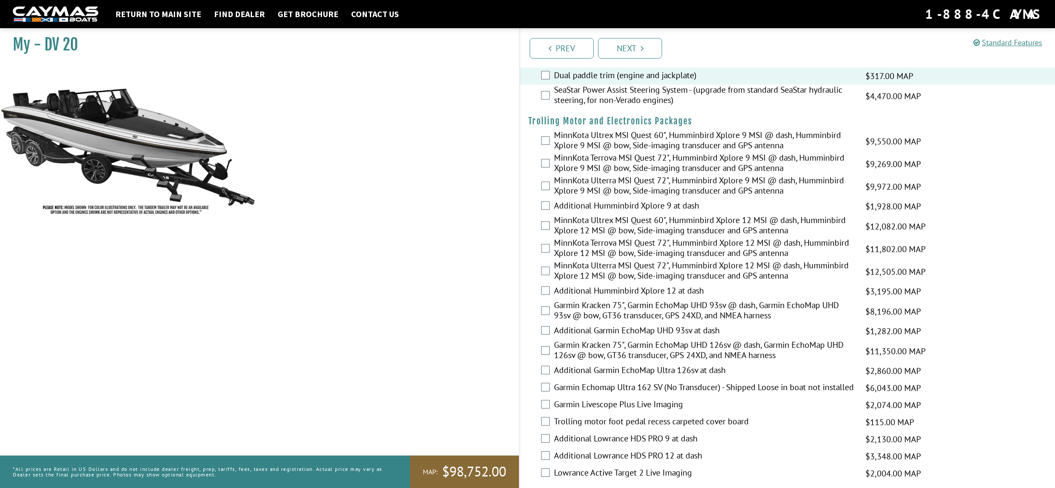
scroll to position [171, 0]
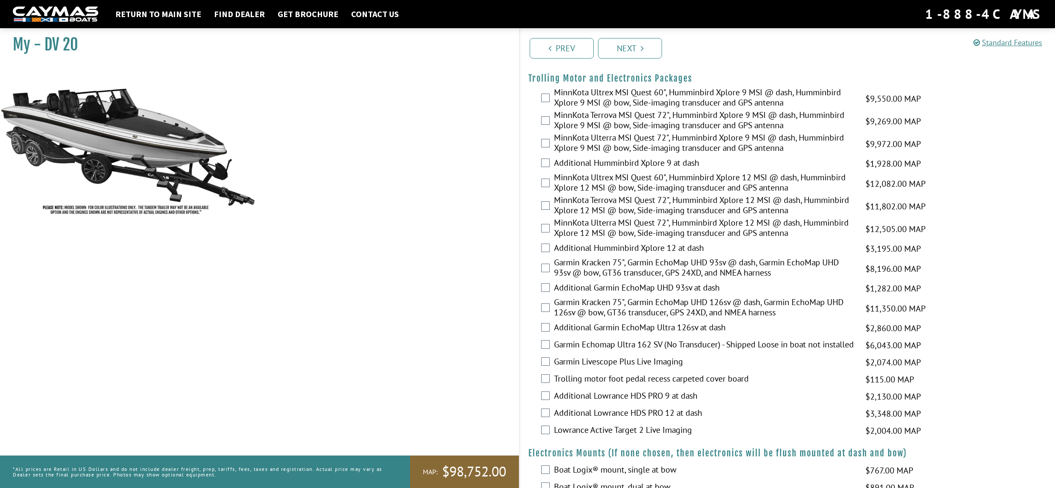
click at [646, 173] on label "MinnKota Ultrex MSI Quest 60", Humminbird Xplore 12 MSI @ dash, Humminbird Xplo…" at bounding box center [704, 183] width 301 height 23
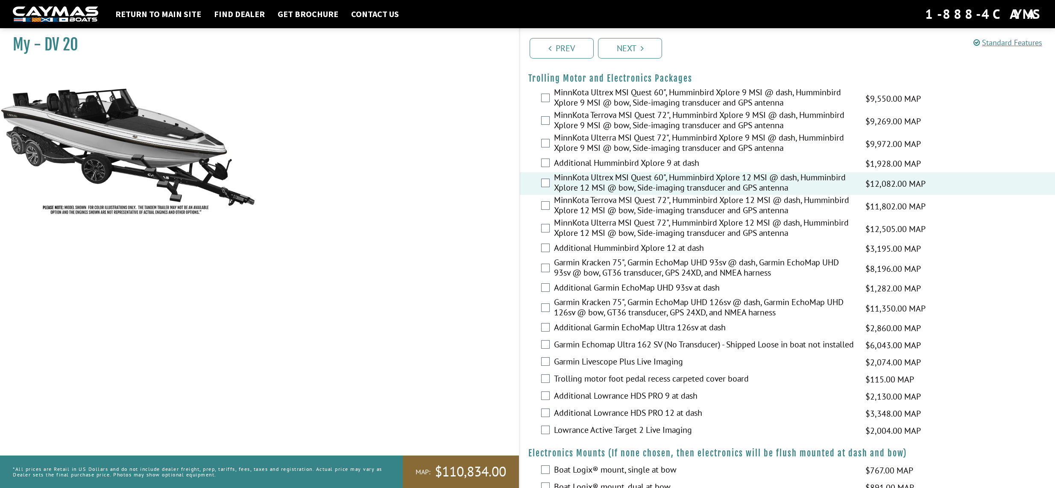
click at [631, 178] on label "MinnKota Ultrex MSI Quest 60", Humminbird Xplore 12 MSI @ dash, Humminbird Xplo…" at bounding box center [704, 183] width 301 height 23
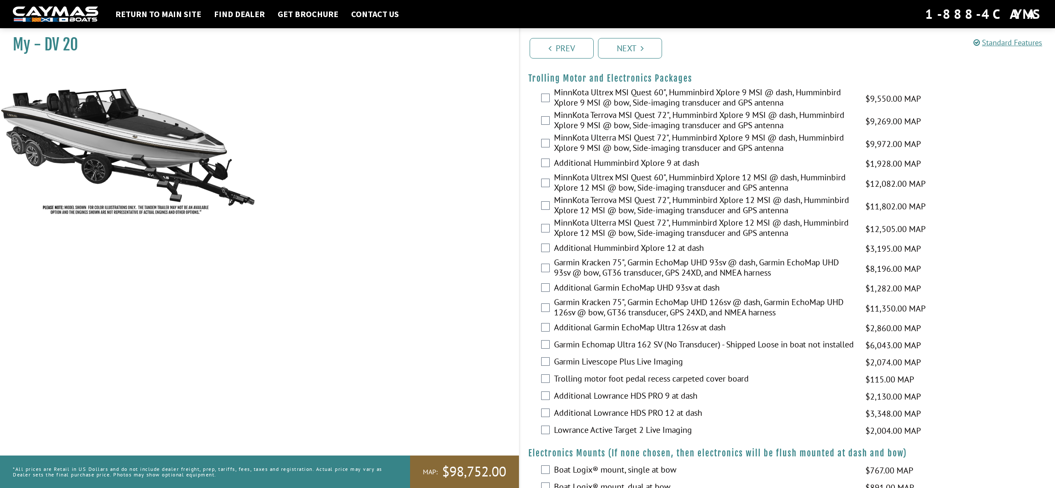
click at [607, 174] on label "MinnKota Ultrex MSI Quest 60", Humminbird Xplore 12 MSI @ dash, Humminbird Xplo…" at bounding box center [704, 183] width 301 height 23
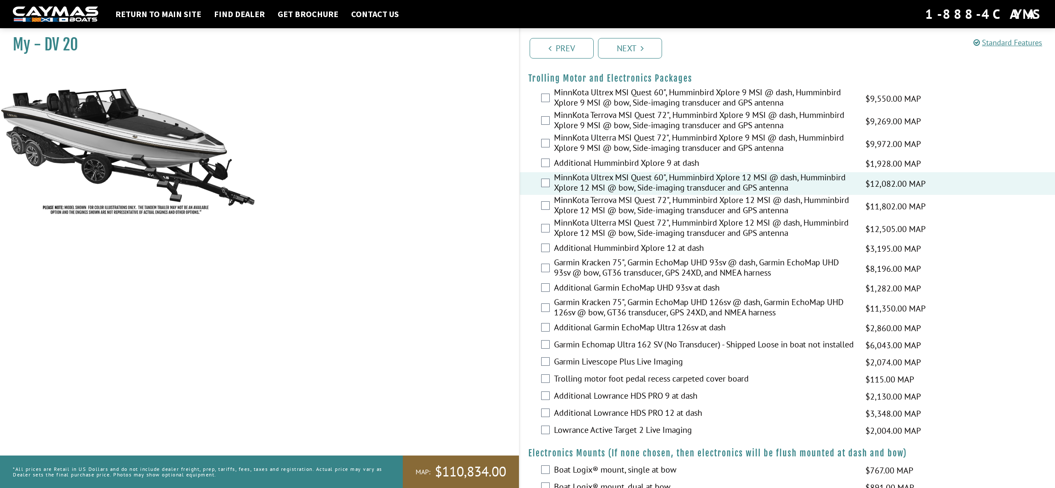
click at [604, 243] on label "Additional Humminbird Xplore 12 at dash" at bounding box center [704, 249] width 301 height 12
click at [580, 363] on label "Garmin Livescope Plus Live Imaging" at bounding box center [704, 362] width 301 height 12
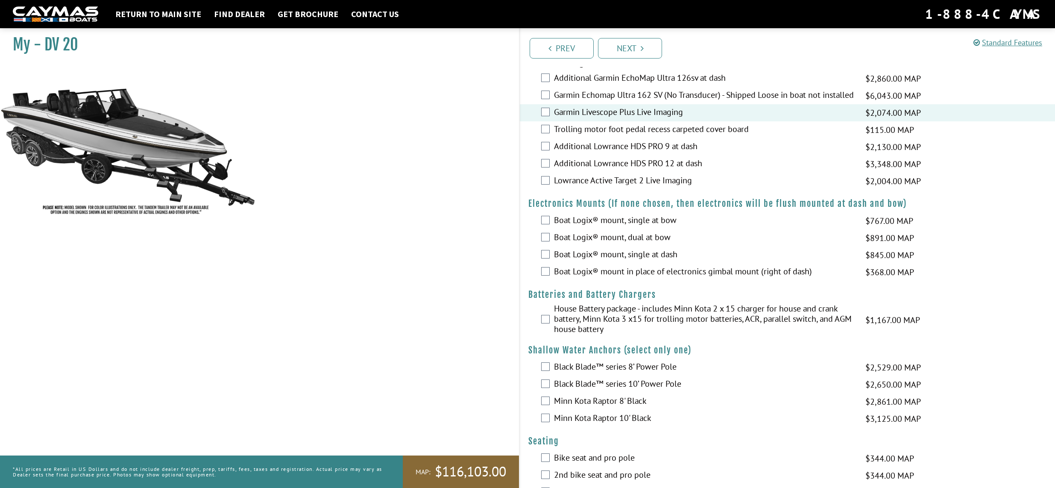
scroll to position [299, 0]
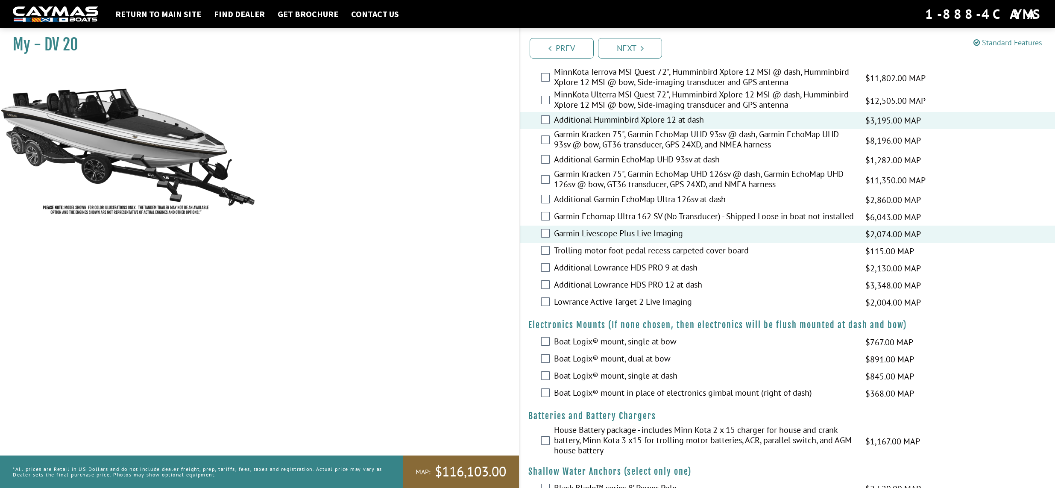
click at [580, 213] on label "Garmin Echomap Ultra 162 SV (No Transducer) - Shipped Loose in boat not install…" at bounding box center [704, 217] width 301 height 12
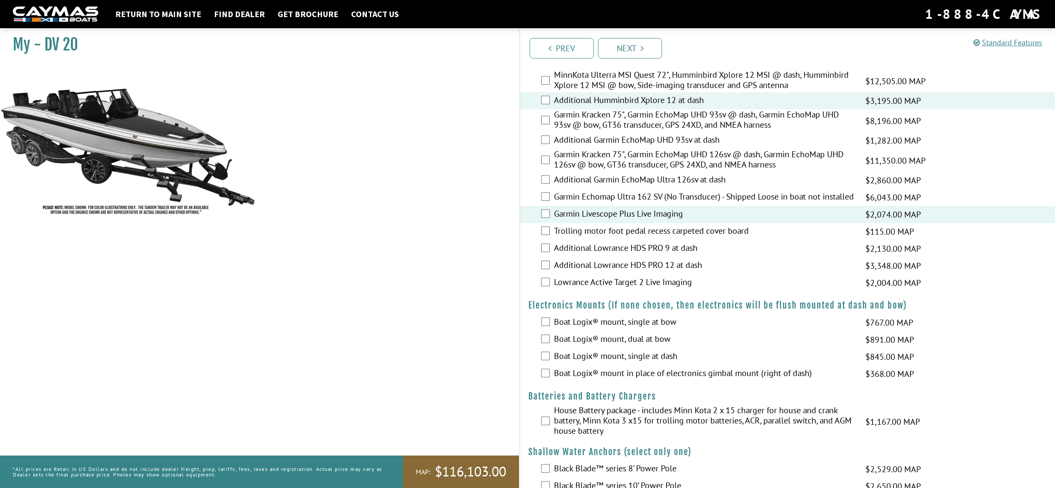
scroll to position [384, 0]
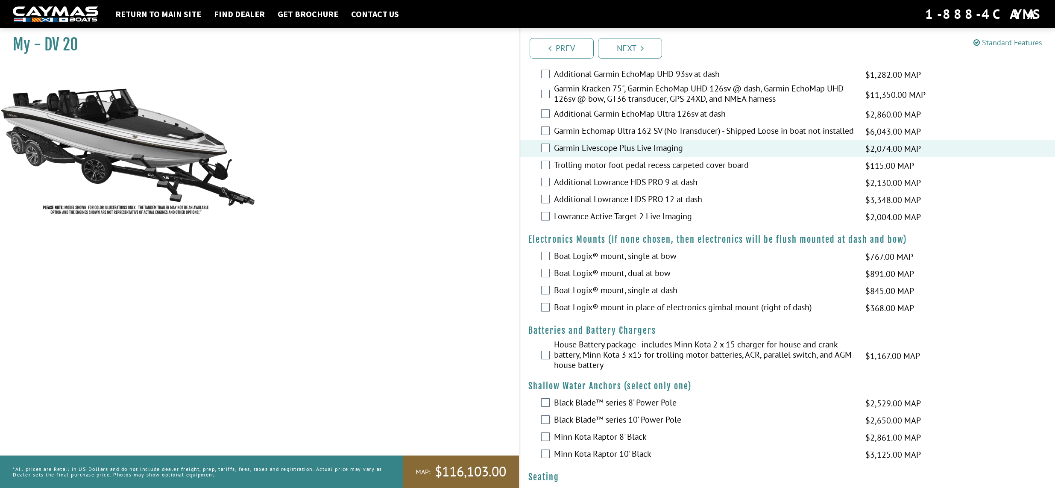
click at [664, 275] on label "Boat Logix® mount, dual at bow" at bounding box center [704, 274] width 301 height 12
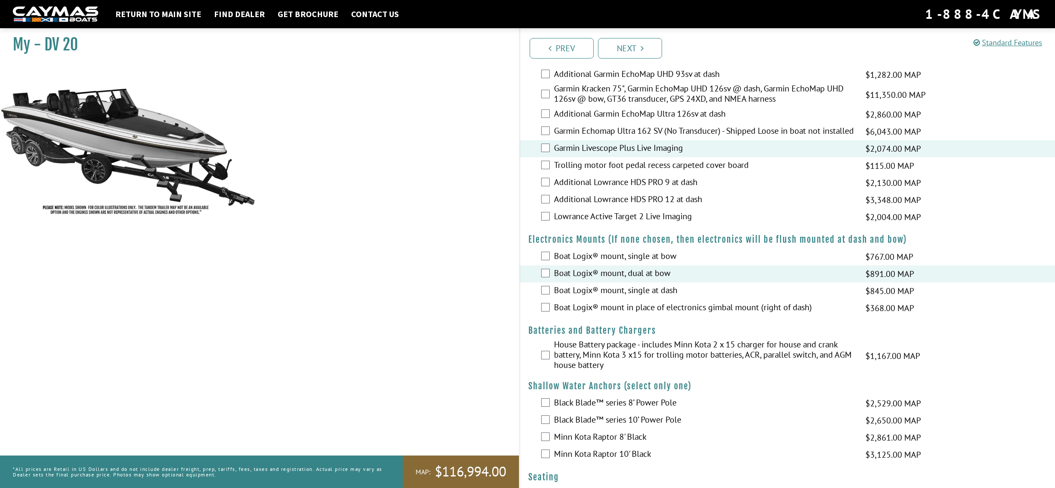
click at [642, 304] on label "Boat Logix® mount in place of electronics gimbal mount (right of dash)" at bounding box center [704, 308] width 301 height 12
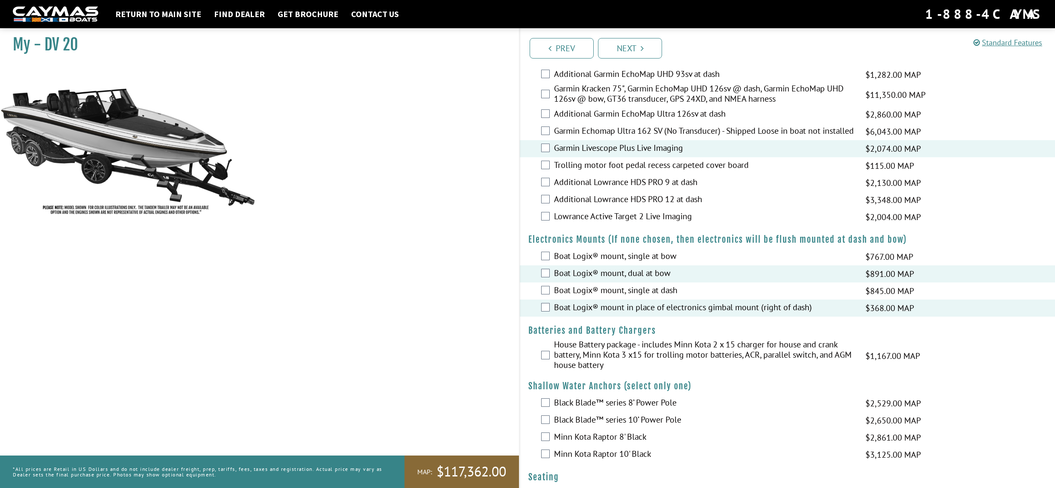
click at [616, 255] on label "Boat Logix® mount, single at bow" at bounding box center [704, 257] width 301 height 12
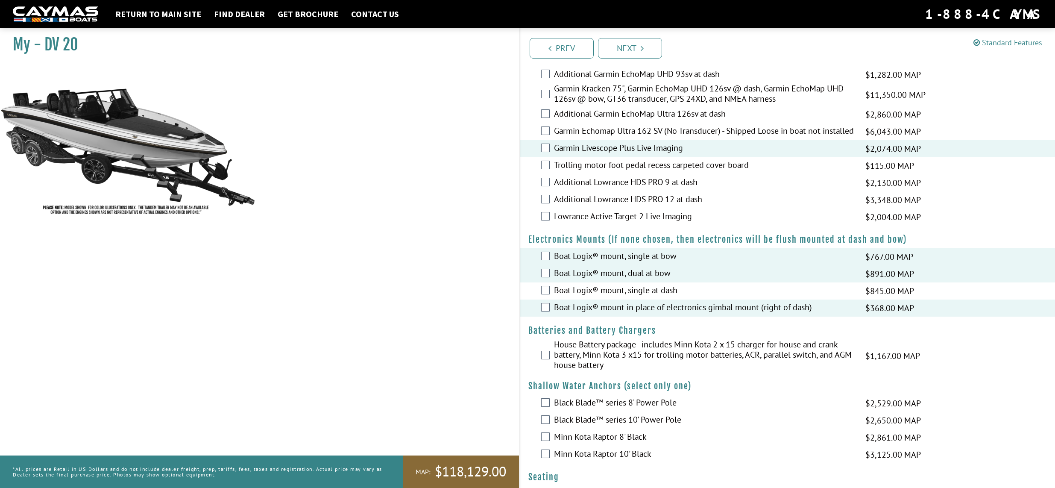
click at [551, 255] on div "Boat Logix® mount, single at bow $767.00 MAP $905.00 MSRP" at bounding box center [787, 256] width 535 height 17
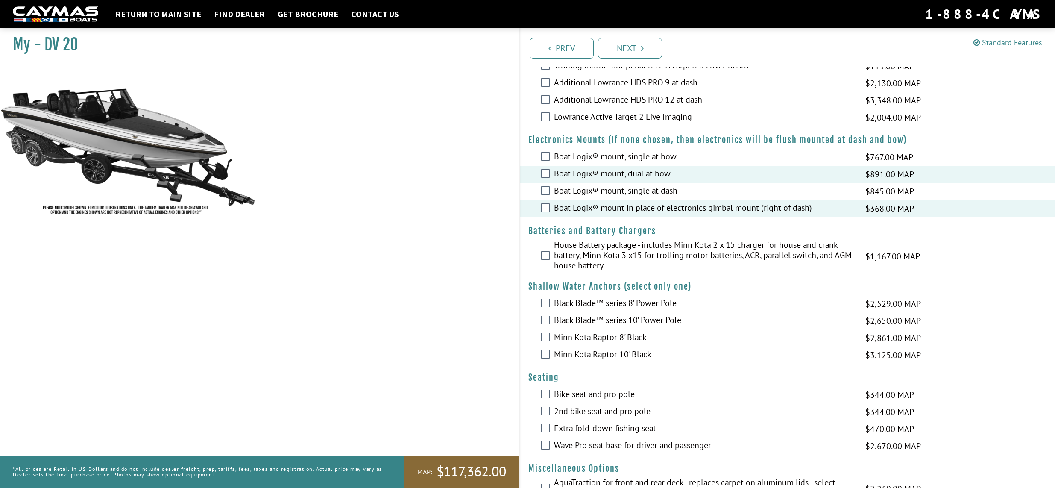
scroll to position [513, 0]
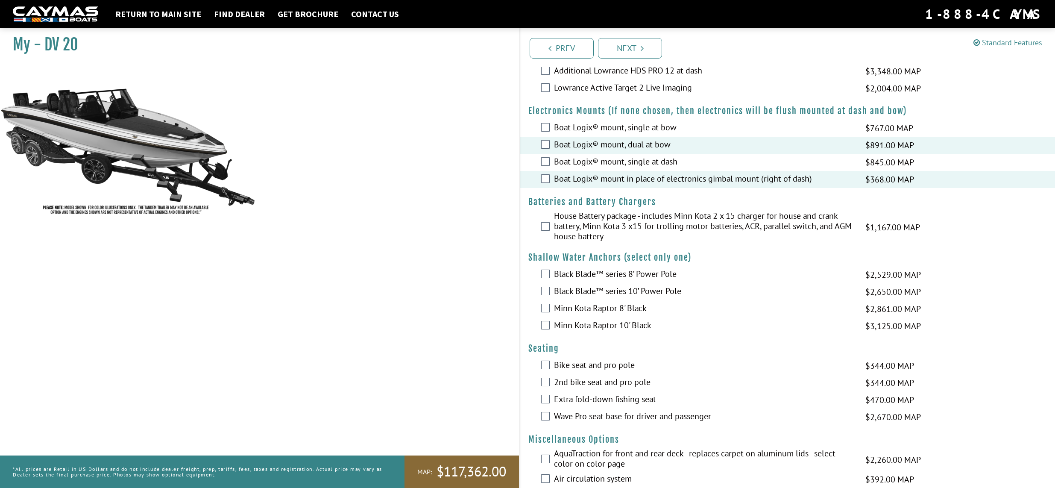
click at [551, 226] on div "House Battery package - includes Minn Kota 2 x 15 charger for house and crank b…" at bounding box center [787, 227] width 535 height 33
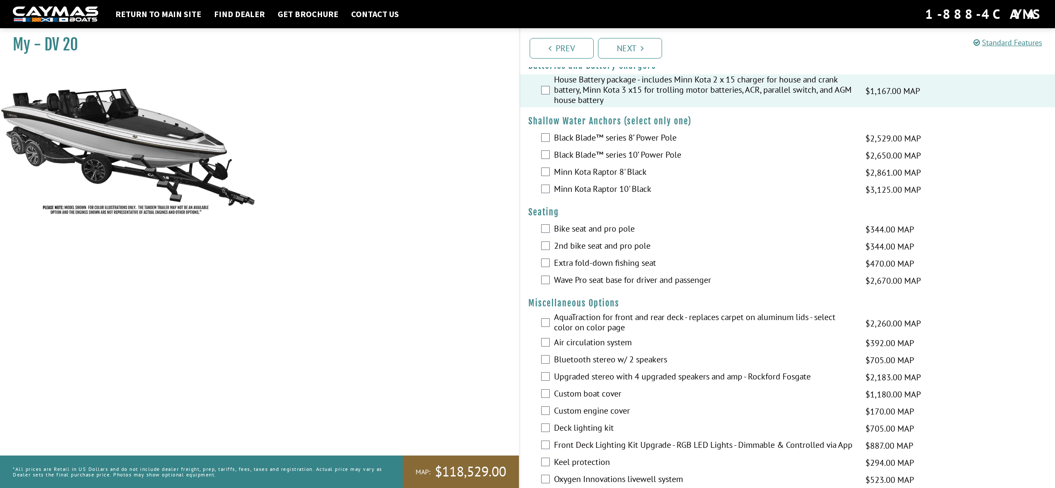
scroll to position [684, 0]
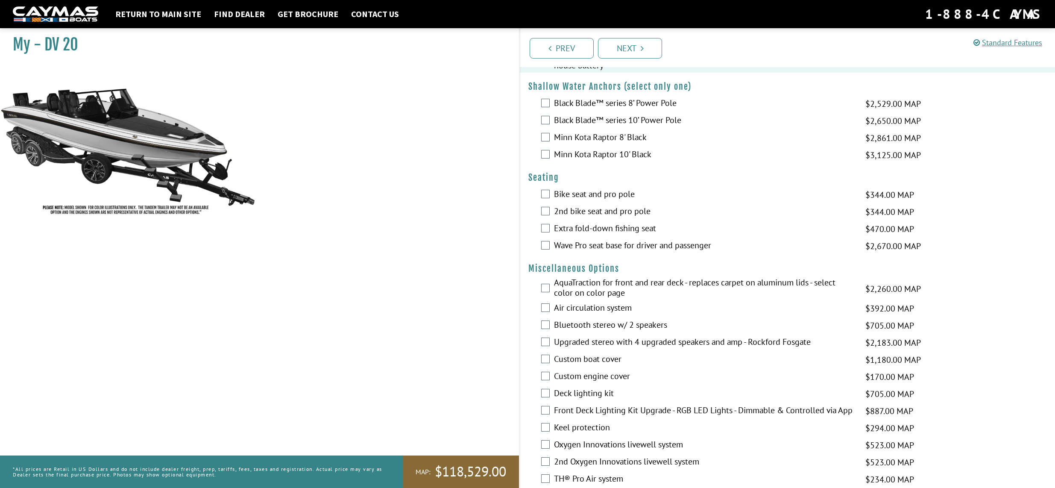
click at [610, 192] on label "Bike seat and pro pole" at bounding box center [704, 195] width 301 height 12
click at [585, 243] on label "Wave Pro seat base for driver and passenger" at bounding box center [704, 246] width 301 height 12
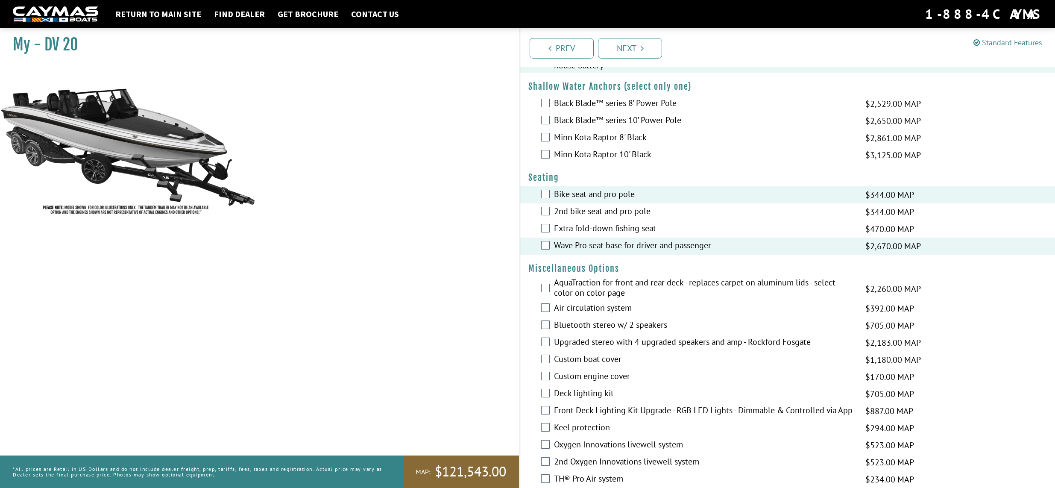
click at [582, 227] on label "Extra fold-down fishing seat" at bounding box center [704, 229] width 301 height 12
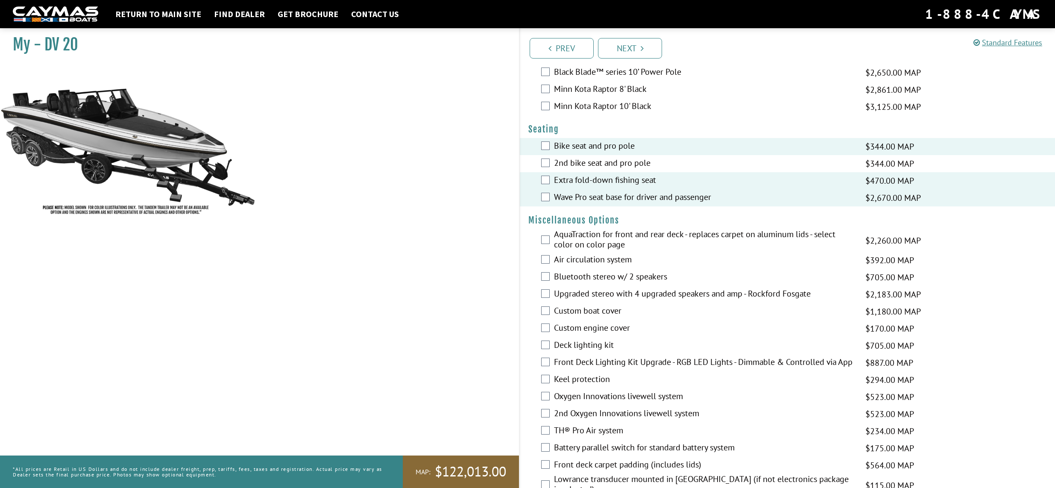
scroll to position [812, 0]
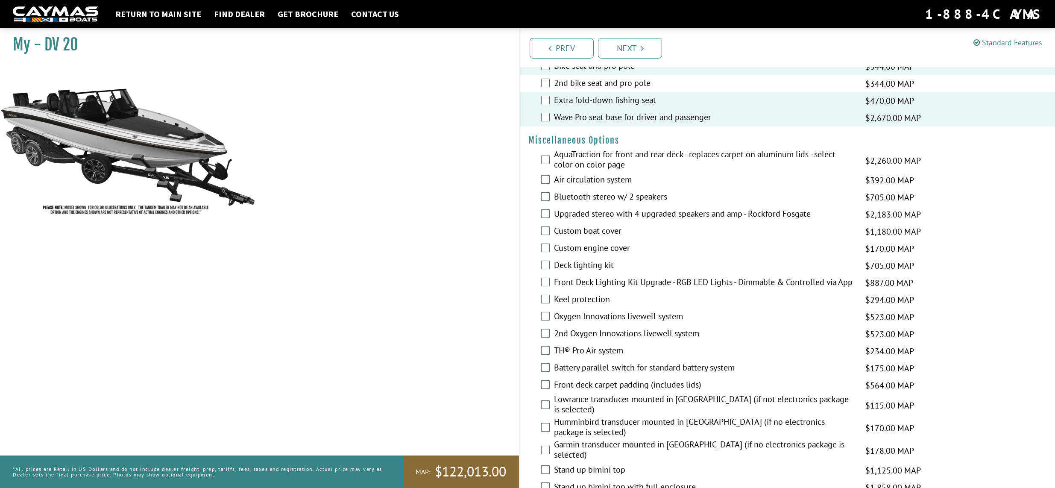
click at [606, 155] on label "AquaTraction for front and rear deck - replaces carpet on aluminum lids - selec…" at bounding box center [704, 160] width 301 height 23
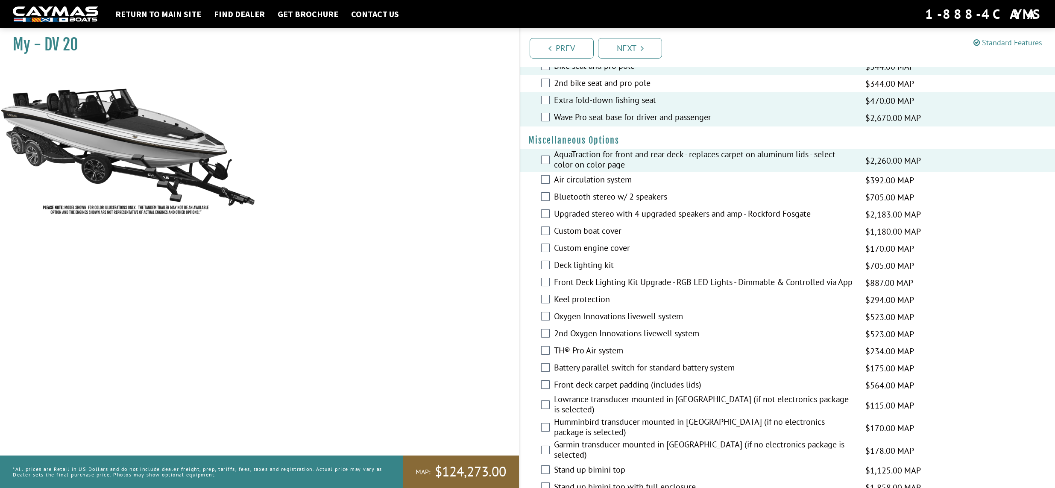
scroll to position [854, 0]
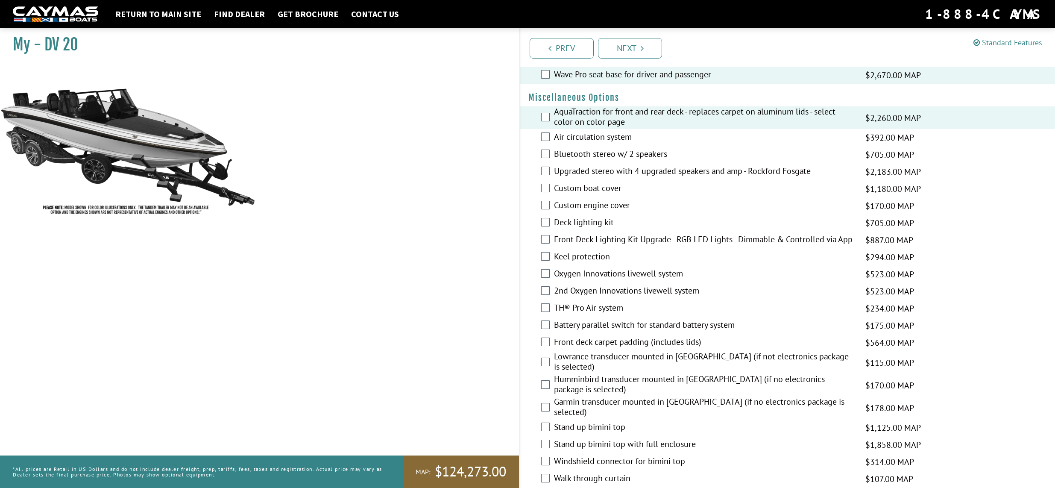
click at [617, 155] on label "Bluetooth stereo w/ 2 speakers" at bounding box center [704, 155] width 301 height 12
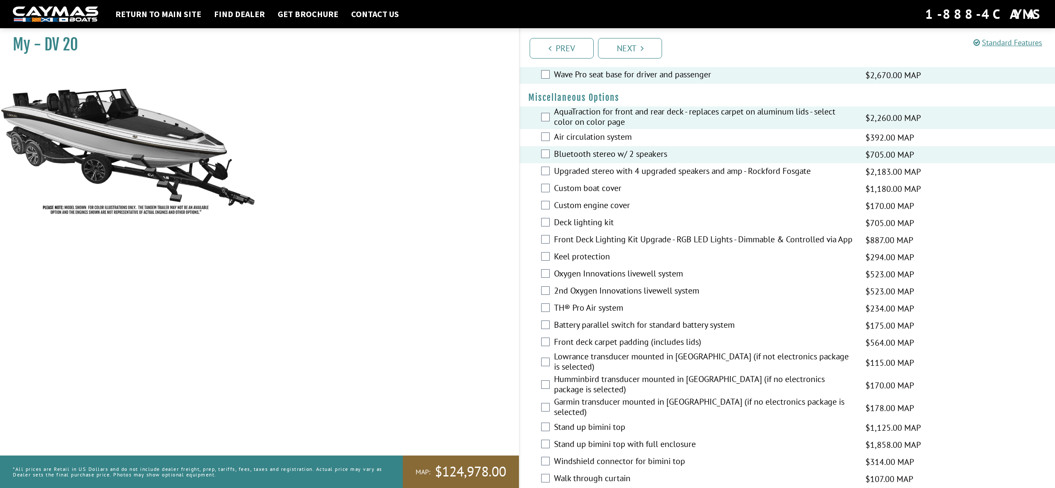
click at [601, 137] on label "Air circulation system" at bounding box center [704, 138] width 301 height 12
click at [592, 188] on label "Custom boat cover" at bounding box center [704, 189] width 301 height 12
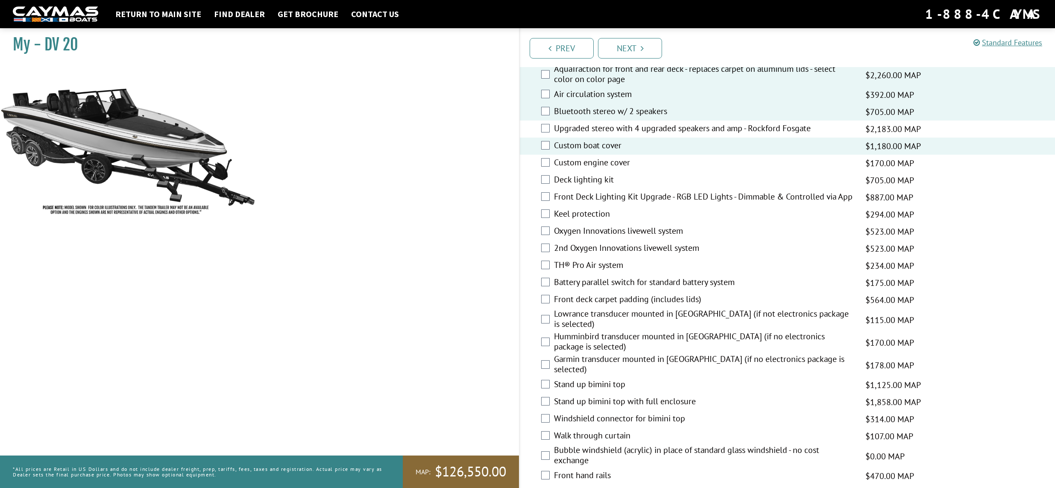
click at [576, 193] on label "Front Deck Lighting Kit Upgrade - RGB LED Lights - Dimmable & Controlled via App" at bounding box center [704, 197] width 301 height 12
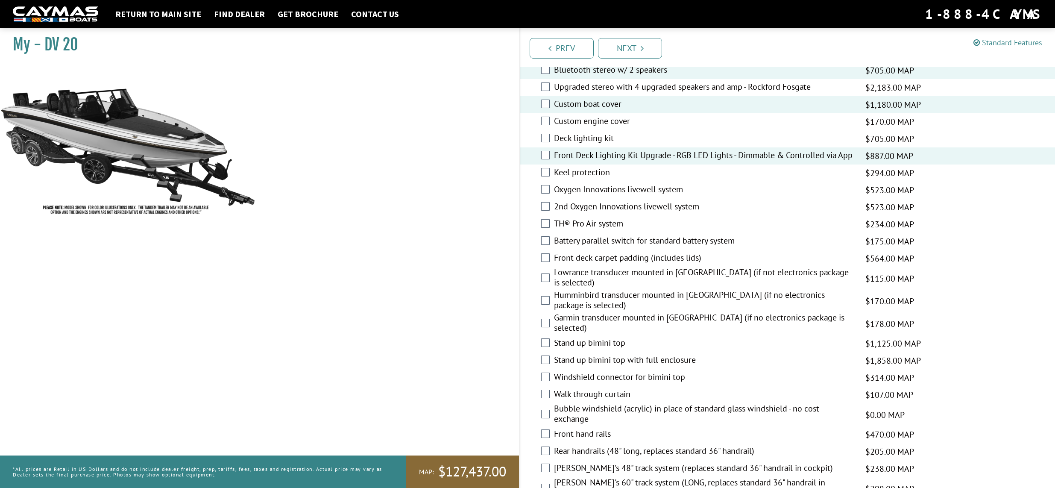
scroll to position [940, 0]
click at [573, 176] on label "Keel protection" at bounding box center [704, 171] width 301 height 12
click at [580, 195] on label "Oxygen Innovations livewell system" at bounding box center [704, 188] width 301 height 12
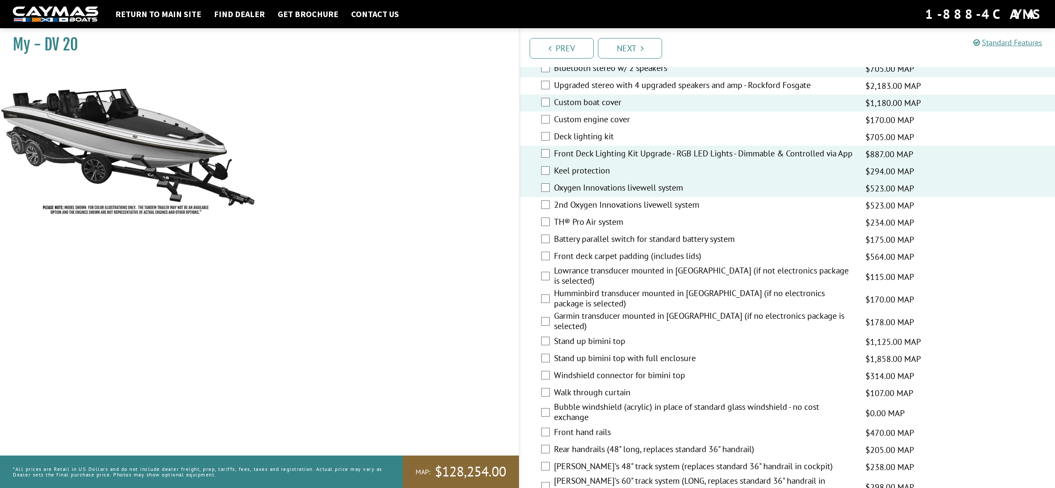
scroll to position [1026, 0]
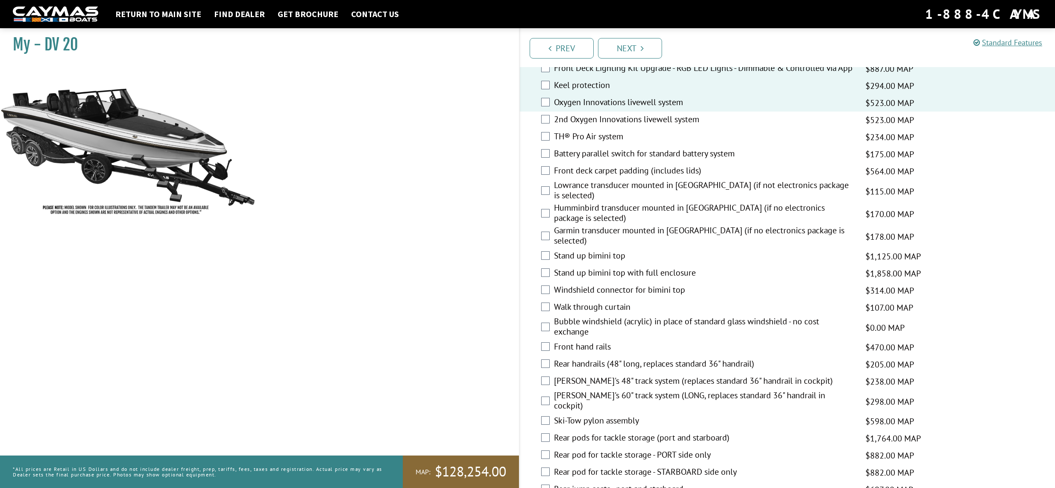
click at [634, 213] on label "Humminbird transducer mounted in hull (if no electronics package is selected)" at bounding box center [704, 213] width 301 height 23
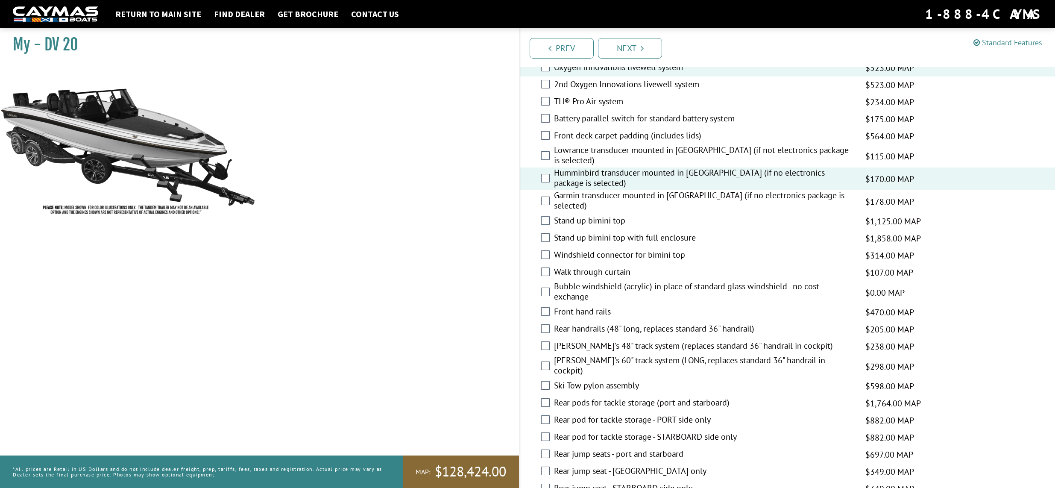
scroll to position [1068, 0]
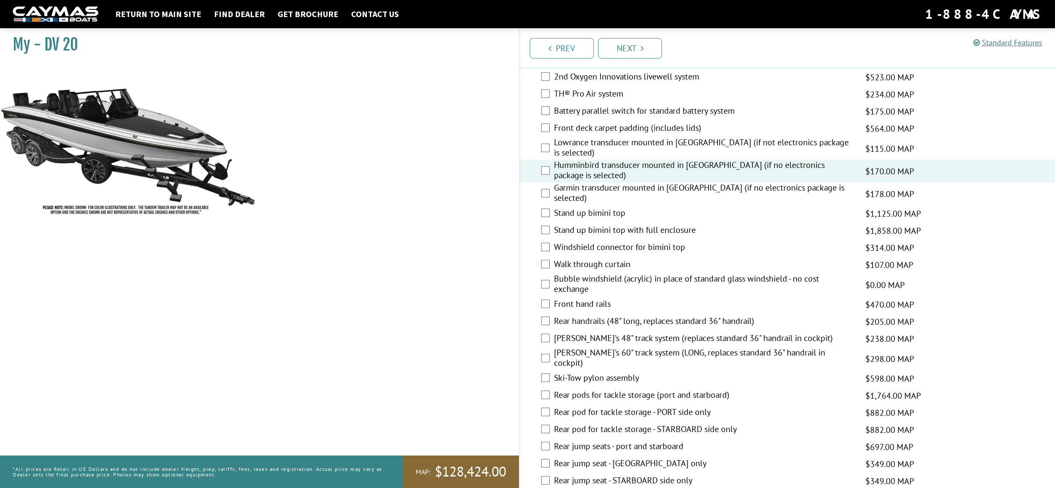
click at [570, 166] on label "Humminbird transducer mounted in hull (if no electronics package is selected)" at bounding box center [704, 171] width 301 height 23
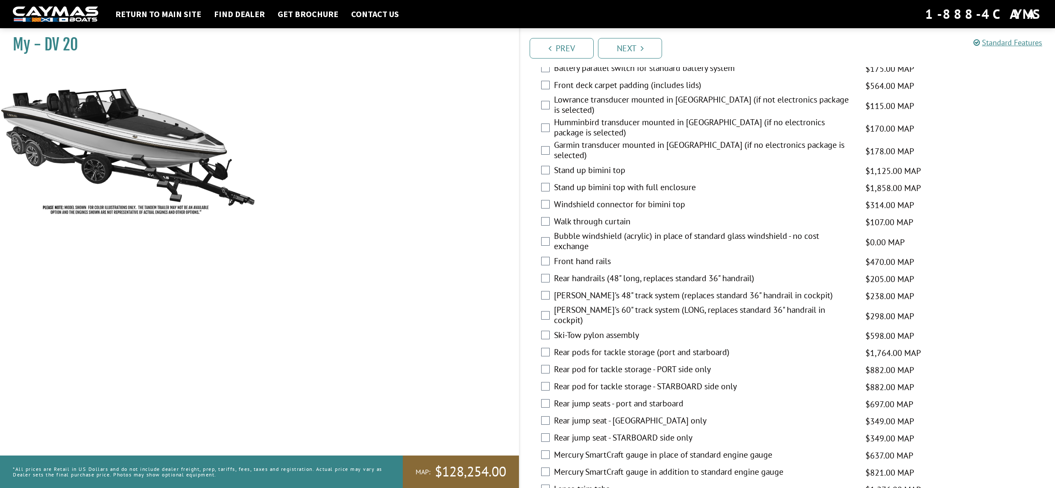
scroll to position [1197, 0]
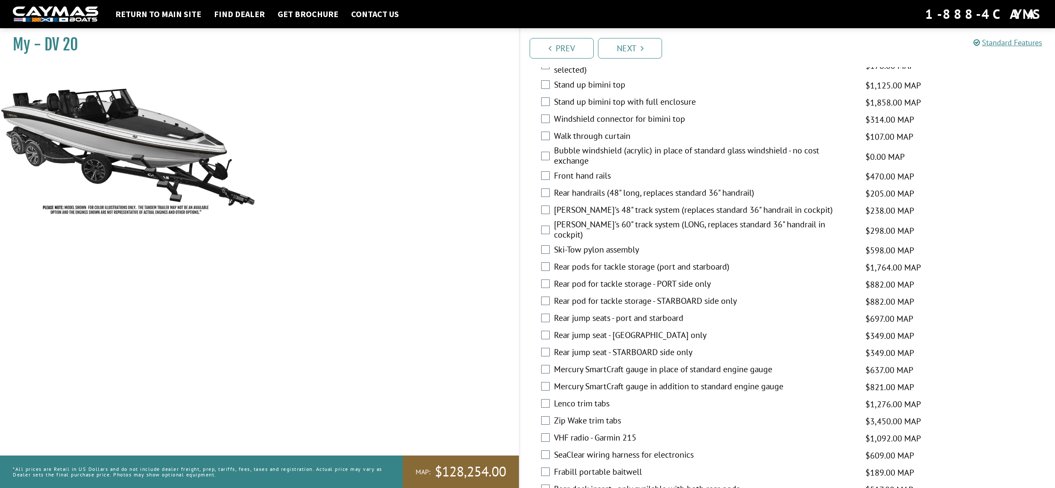
click at [576, 219] on label "Bert's 60" track system (LONG, replaces standard 36" handrail in cockpit)" at bounding box center [704, 230] width 301 height 23
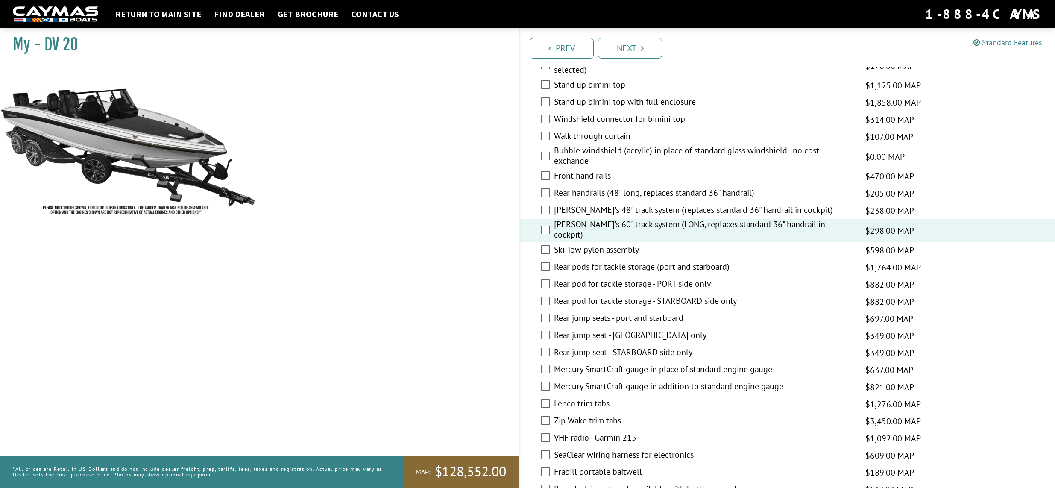
scroll to position [1239, 0]
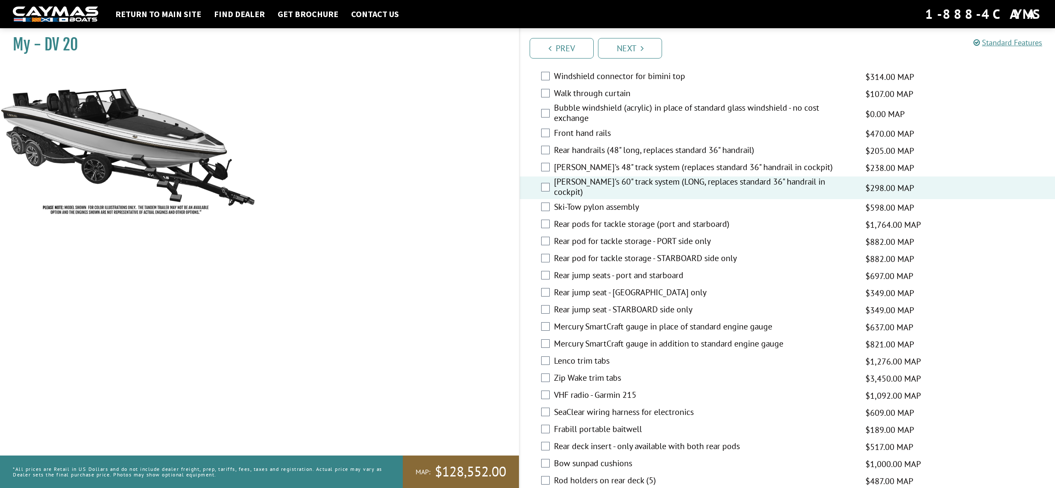
click at [600, 321] on label "Mercury SmartCraft gauge in place of standard engine gauge" at bounding box center [704, 327] width 301 height 12
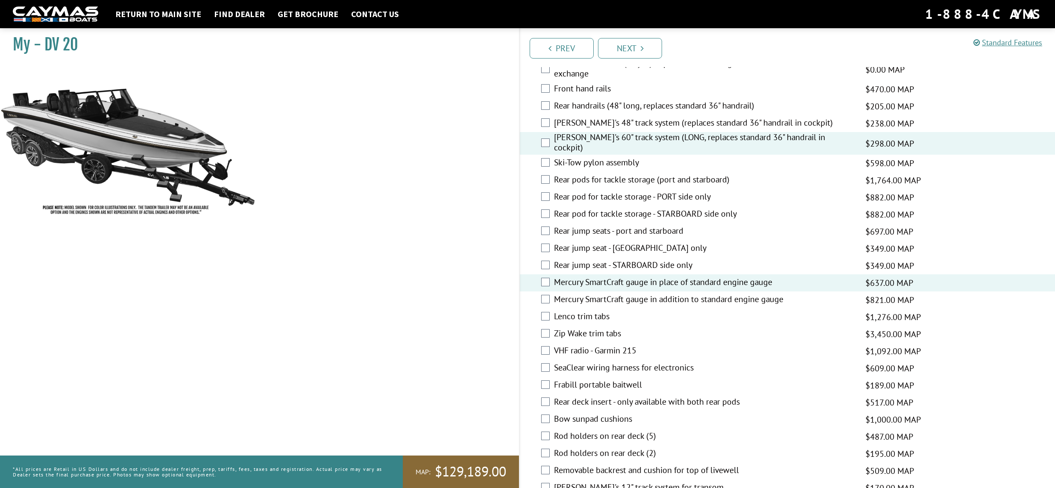
scroll to position [1325, 0]
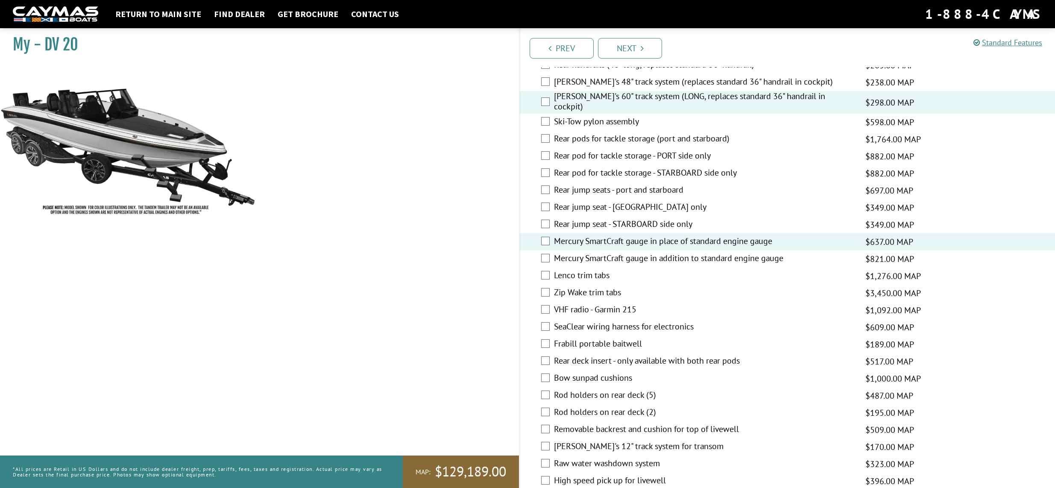
click at [579, 287] on label "Zip Wake trim tabs" at bounding box center [704, 293] width 301 height 12
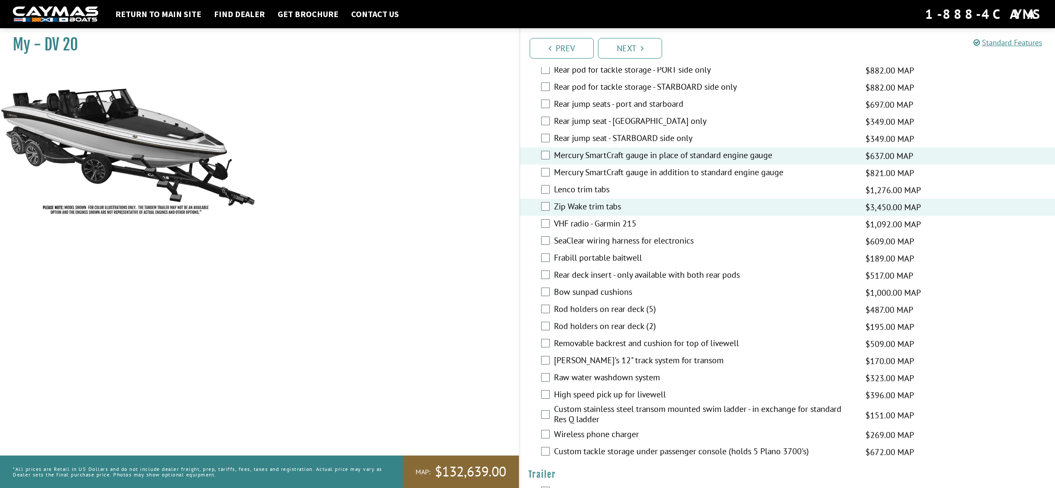
click at [582, 304] on label "Rod holders on rear deck (5)" at bounding box center [704, 310] width 301 height 12
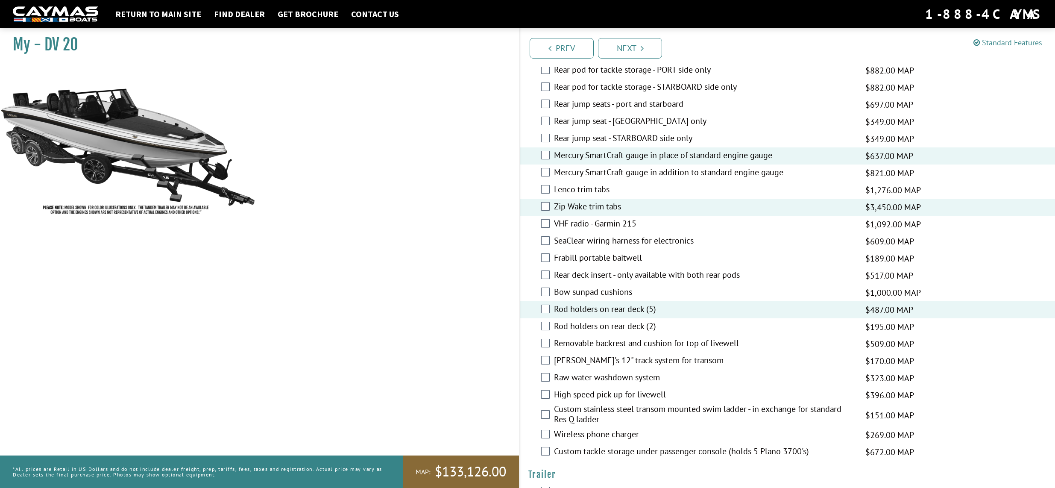
scroll to position [1453, 0]
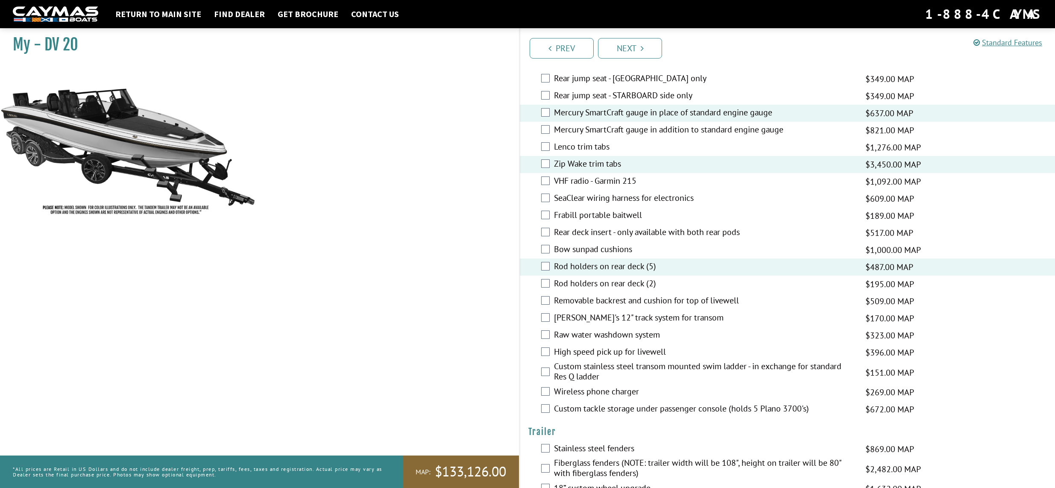
click at [589, 346] on label "High speed pick up for livewell" at bounding box center [704, 352] width 301 height 12
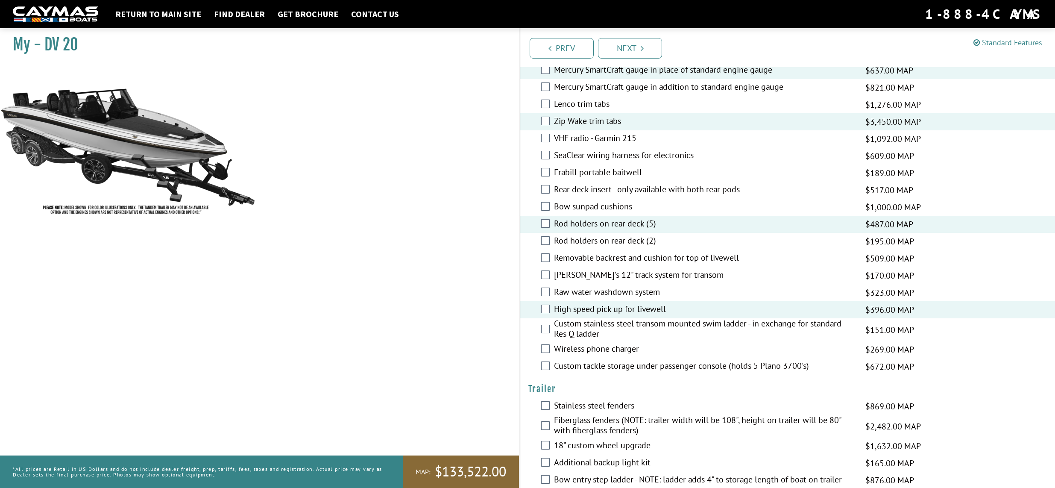
scroll to position [1581, 0]
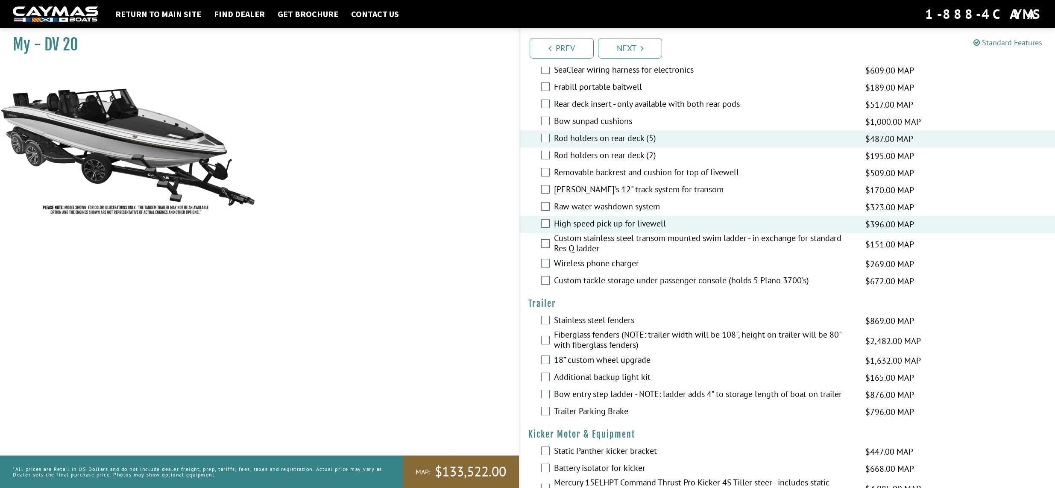
click at [586, 329] on label "Fiberglass fenders (NOTE: trailer width will be 108", height on trailer will be…" at bounding box center [704, 340] width 301 height 23
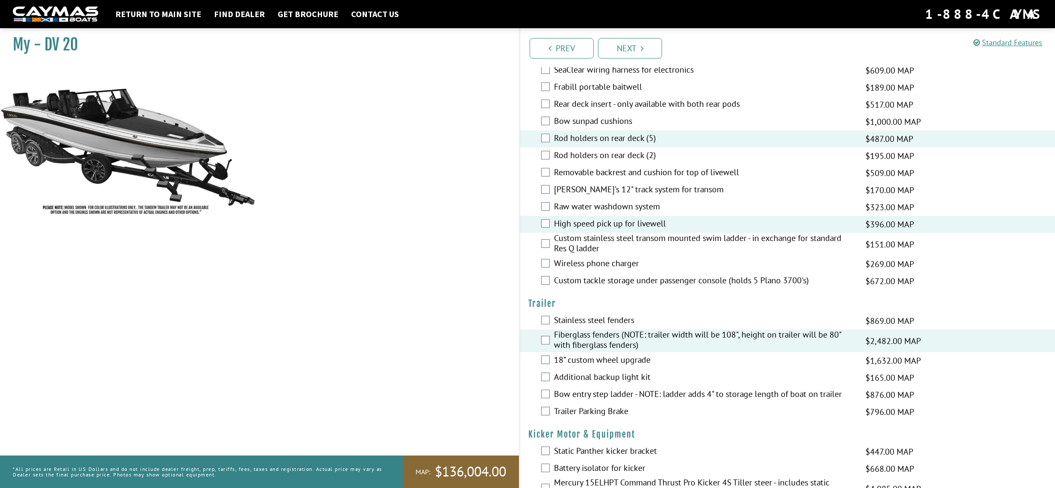
click at [577, 389] on label "Bow entry step ladder - NOTE: ladder adds 4" to storage length of boat on trail…" at bounding box center [704, 395] width 301 height 12
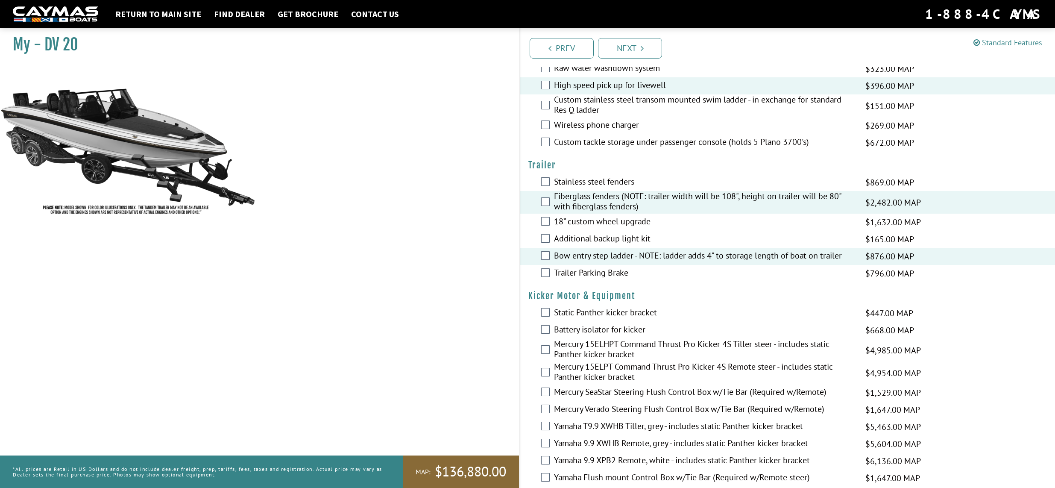
scroll to position [1703, 0]
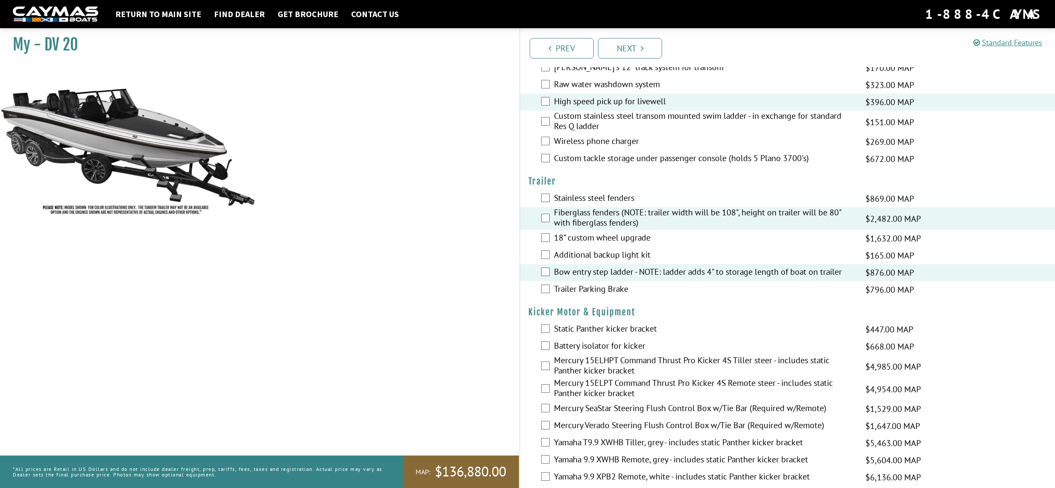
click at [278, 279] on div "My - DV 20" at bounding box center [254, 268] width 527 height 488
